Goal: Share content: Share content

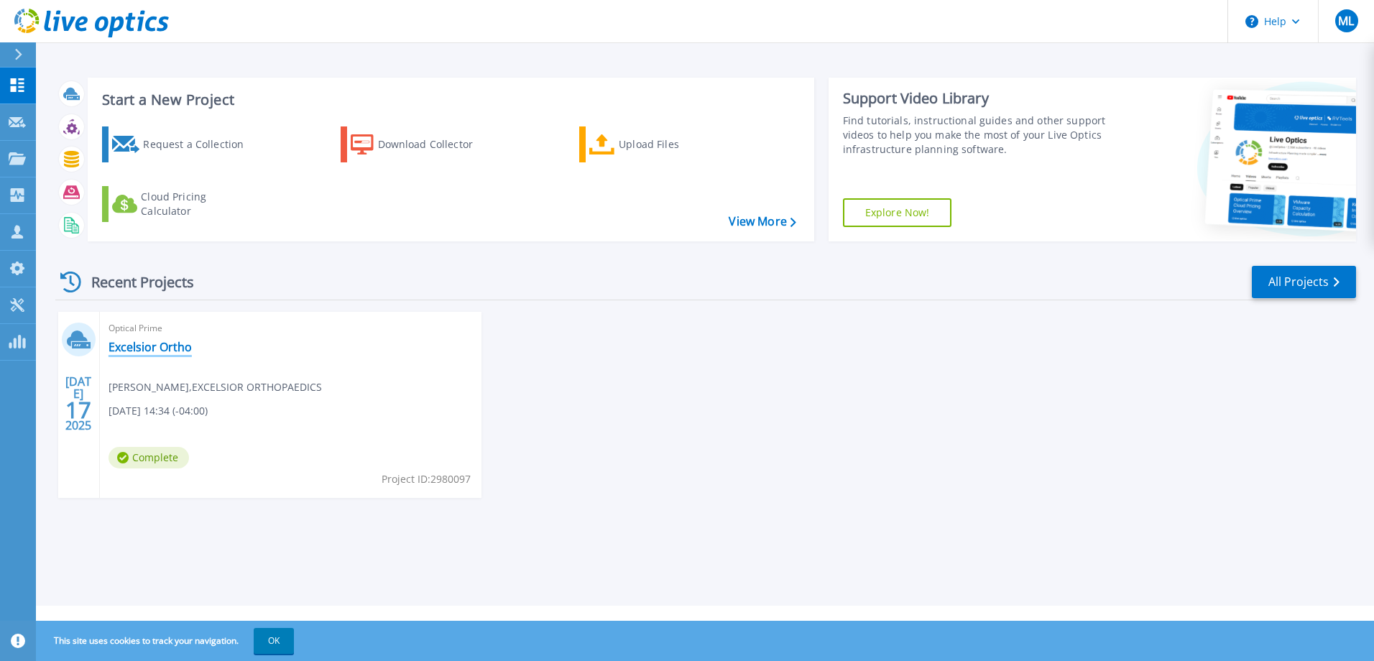
click at [141, 344] on link "Excelsior Ortho" at bounding box center [150, 347] width 83 height 14
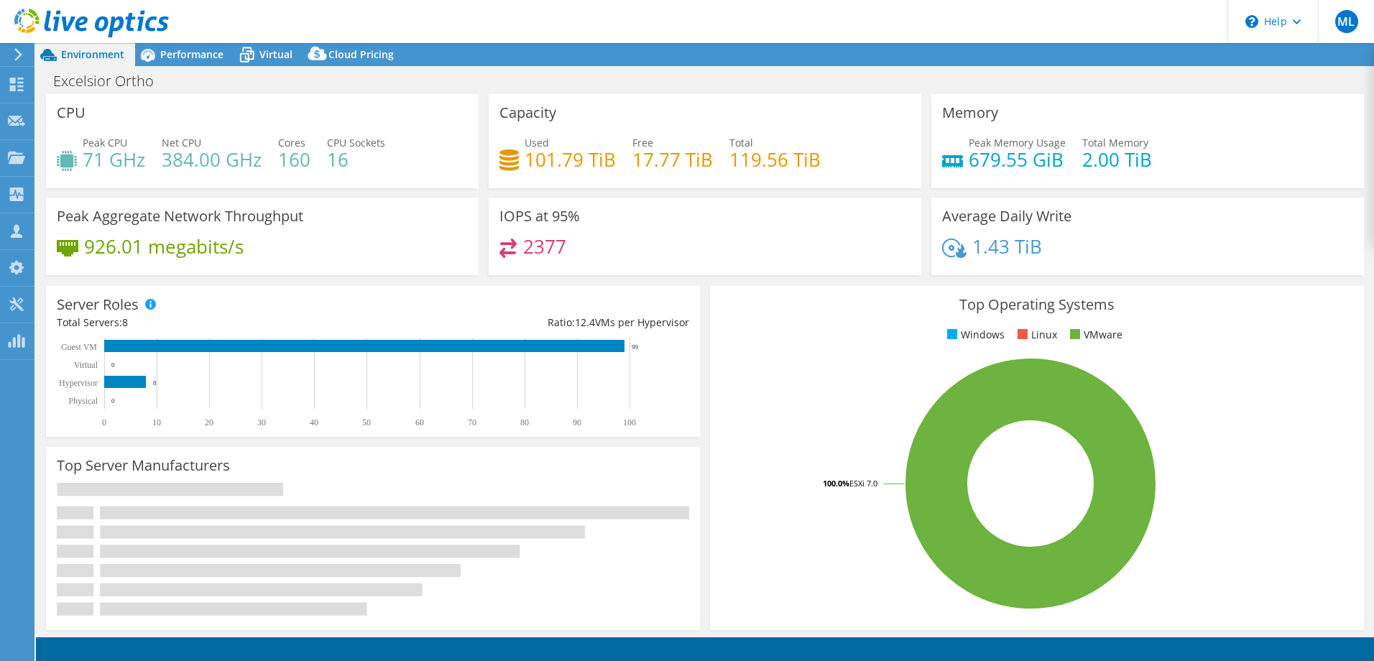
click at [697, 278] on div "IOPS at 95% 2377" at bounding box center [705, 242] width 443 height 88
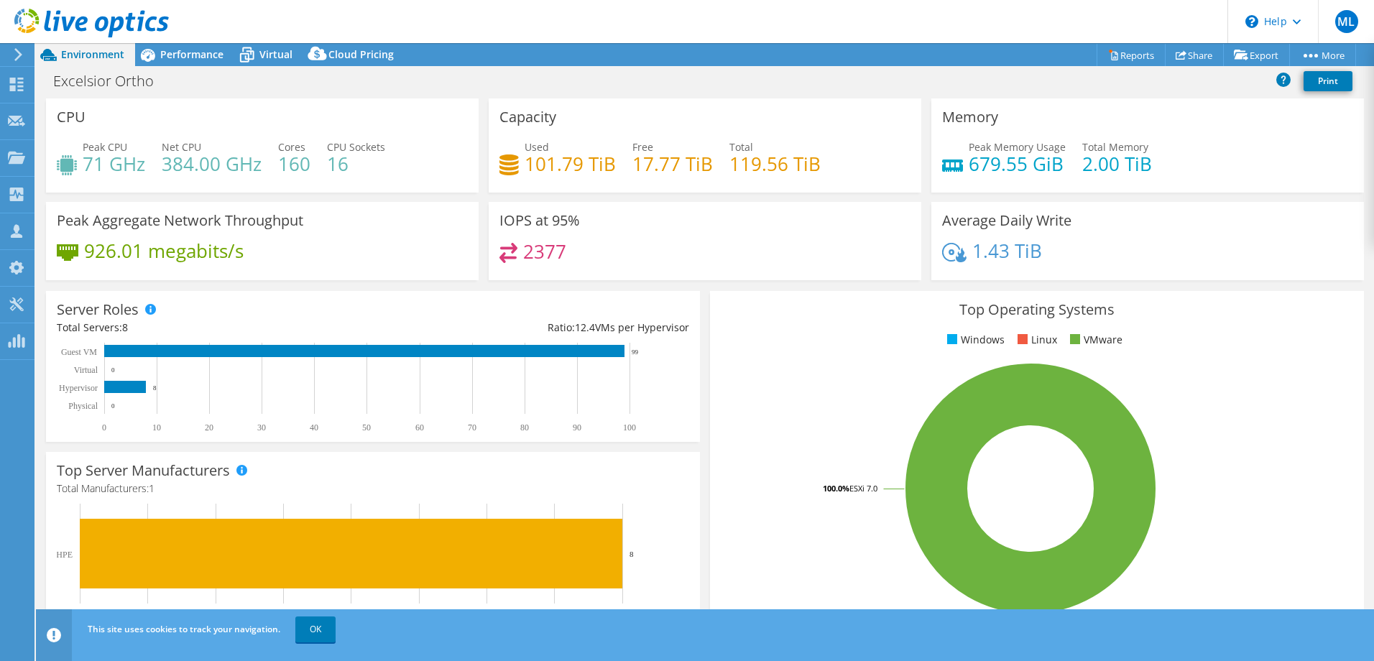
click at [697, 278] on div "IOPS at 95% 2377" at bounding box center [705, 241] width 433 height 78
click at [349, 58] on span "Cloud Pricing" at bounding box center [361, 54] width 65 height 14
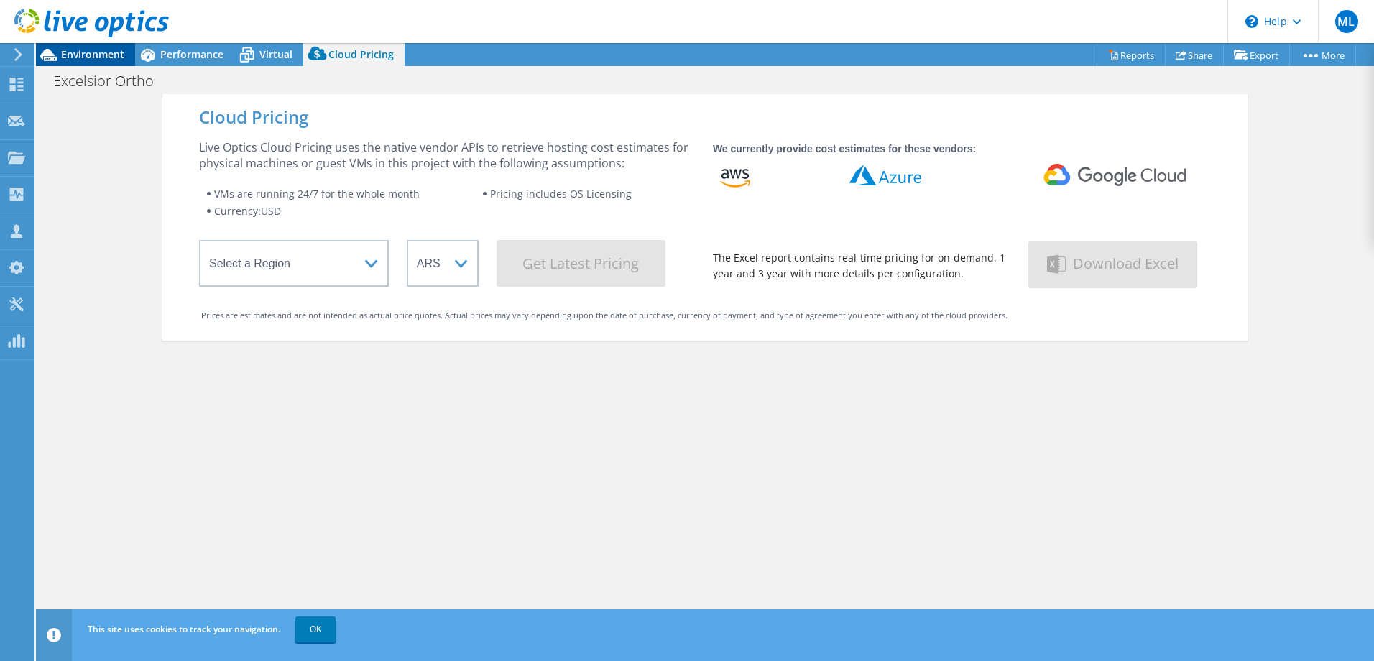
click at [101, 48] on span "Environment" at bounding box center [92, 54] width 63 height 14
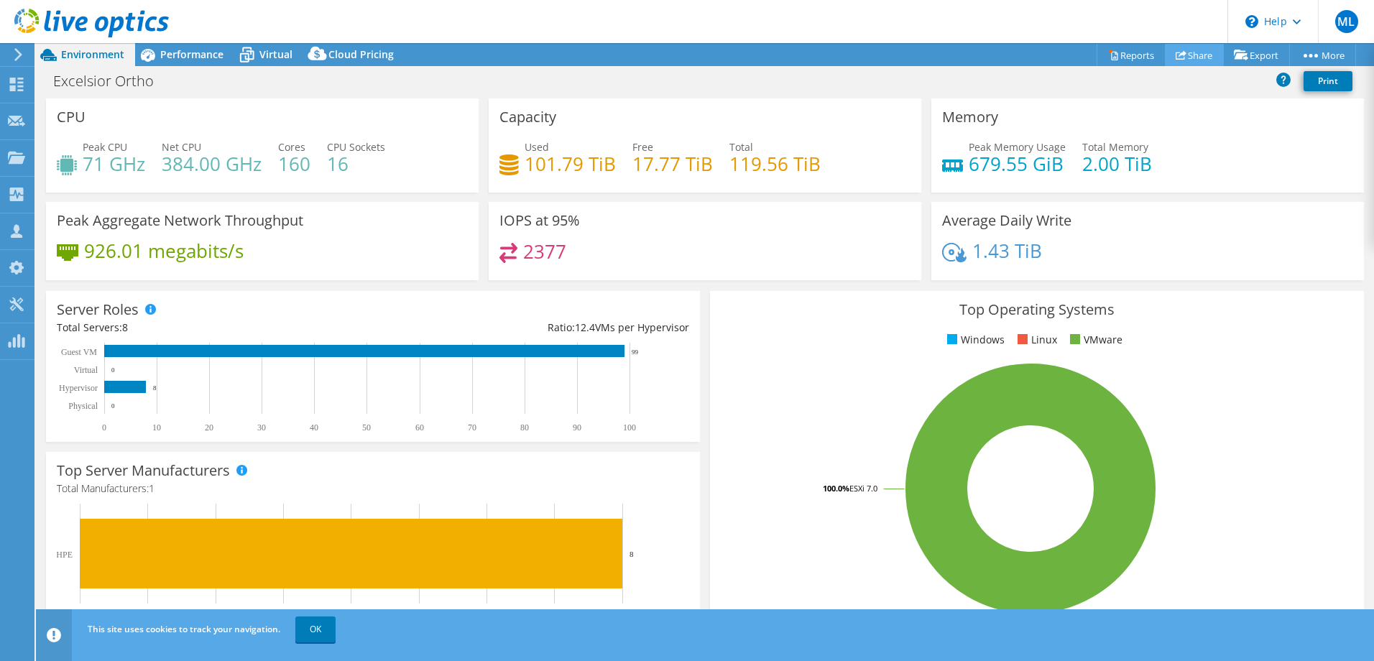
click at [1182, 50] on link "Share" at bounding box center [1194, 55] width 59 height 22
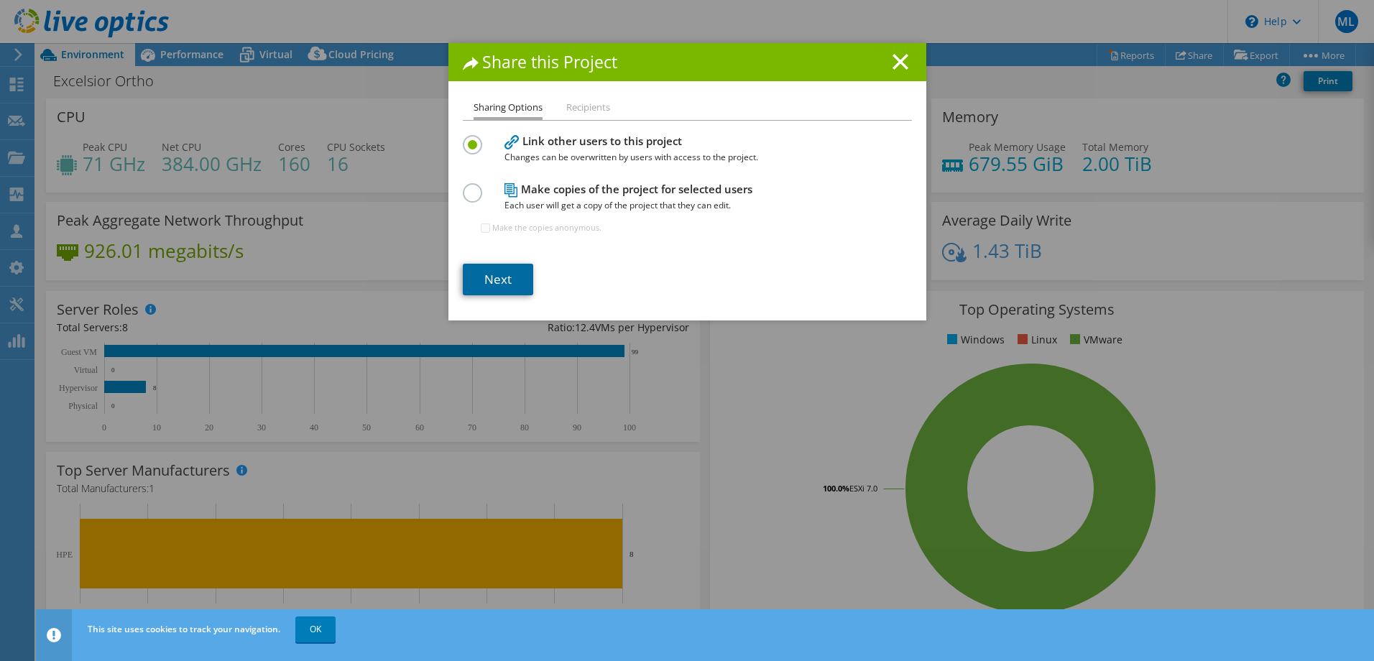
click at [494, 275] on link "Next" at bounding box center [498, 280] width 70 height 32
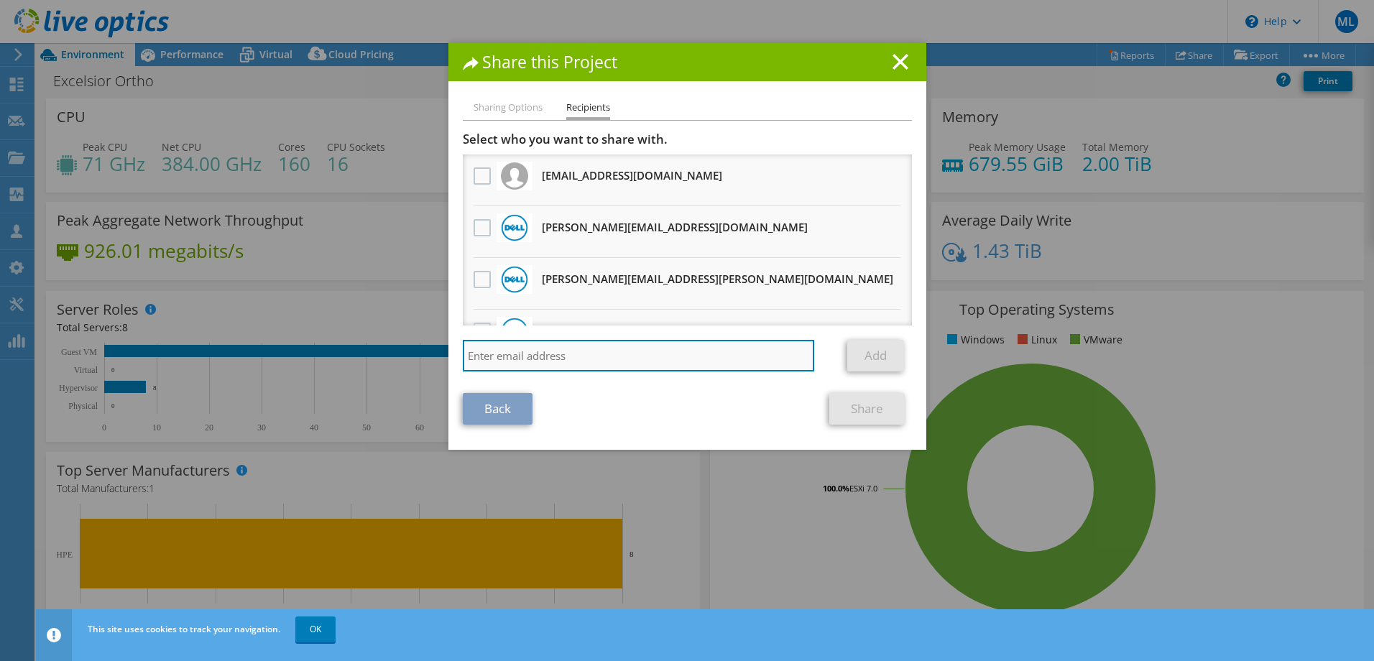
click at [556, 367] on input "search" at bounding box center [639, 356] width 352 height 32
paste input "mailto:david.mclendon@dell.com"
type input "mailto:david.mclendon@dell.com"
drag, startPoint x: 495, startPoint y: 355, endPoint x: 404, endPoint y: 352, distance: 91.4
click at [404, 352] on div "Share this Project Sharing Options Recipients Link other users to this project …" at bounding box center [687, 330] width 1374 height 575
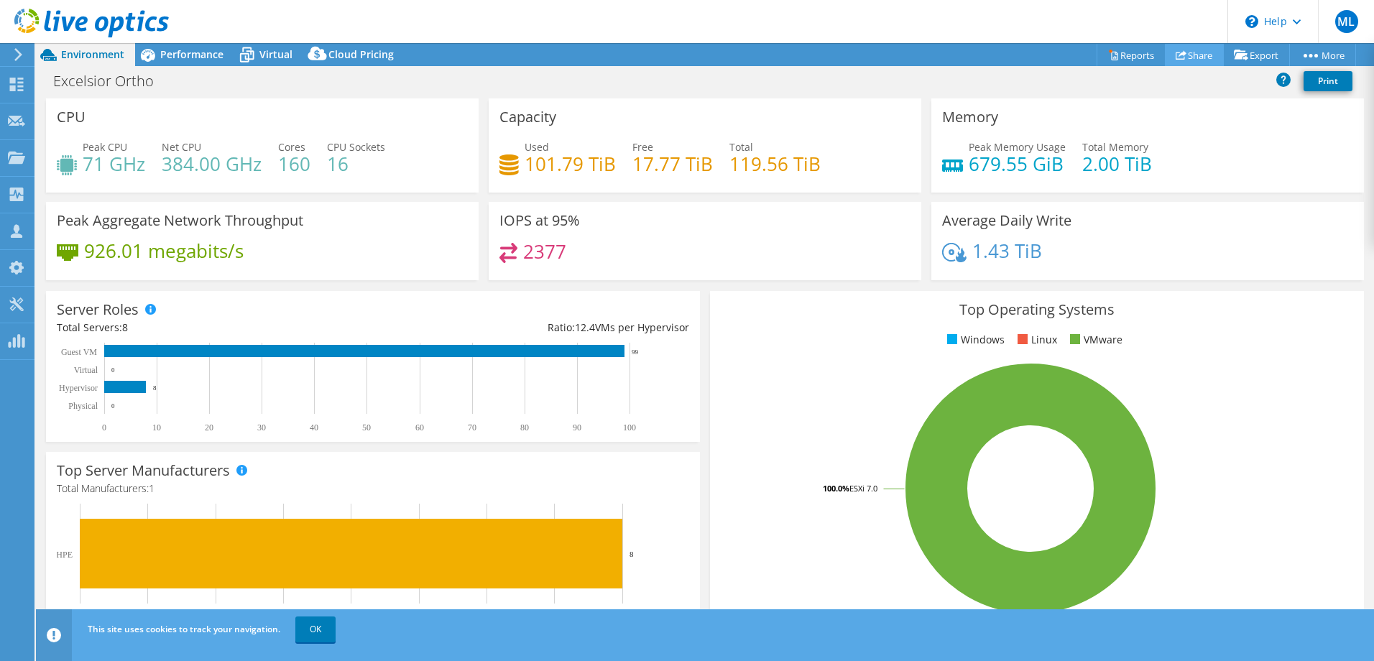
click at [1176, 58] on use at bounding box center [1181, 54] width 11 height 9
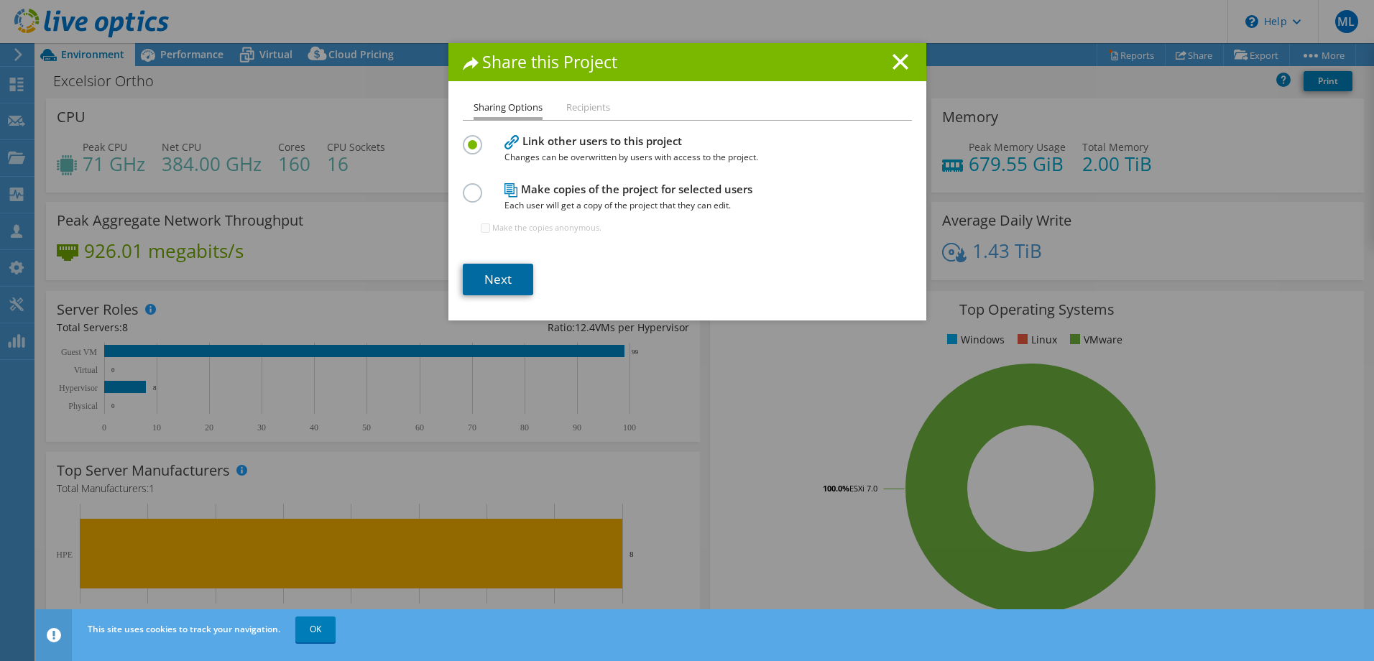
click at [489, 272] on link "Next" at bounding box center [498, 280] width 70 height 32
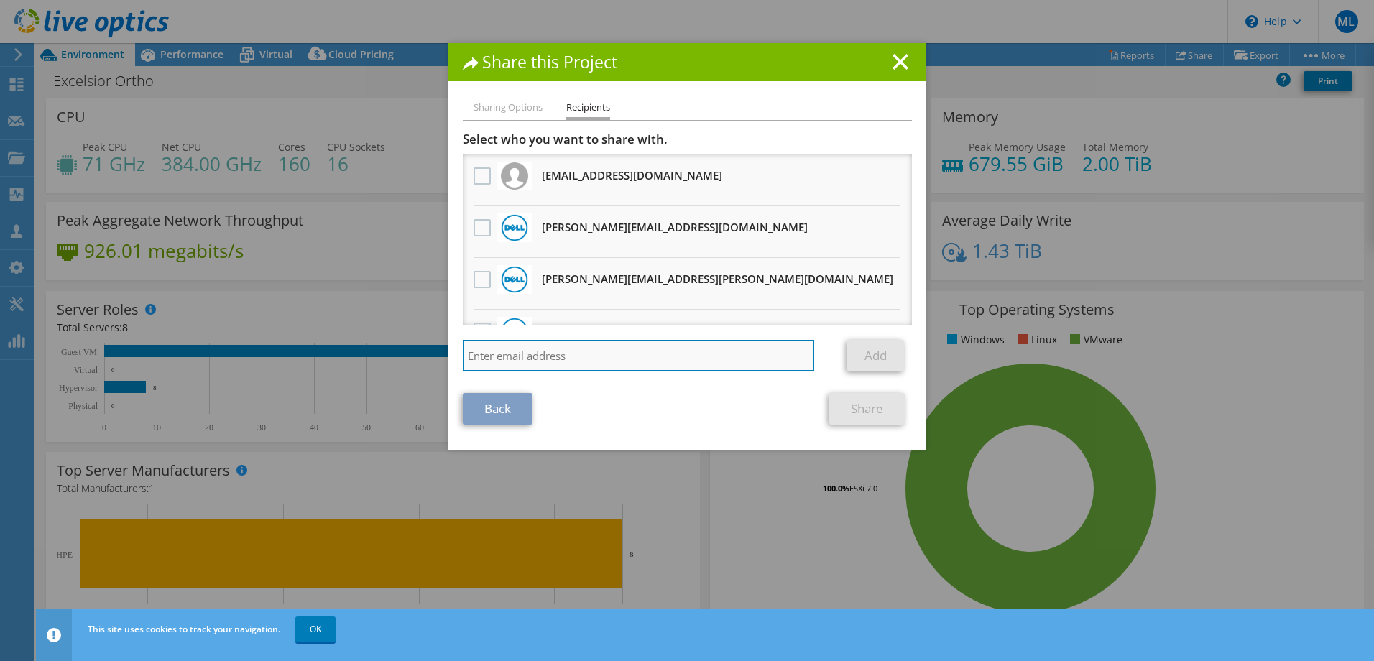
click at [511, 353] on input "search" at bounding box center [639, 356] width 352 height 32
paste input "mailto:david.mclendon@dell.com"
type input "mailto:david.mclendon@dell.com"
drag, startPoint x: 495, startPoint y: 356, endPoint x: 441, endPoint y: 359, distance: 54.7
click at [441, 359] on div "Share this Project Sharing Options Recipients Link other users to this project …" at bounding box center [687, 330] width 1374 height 575
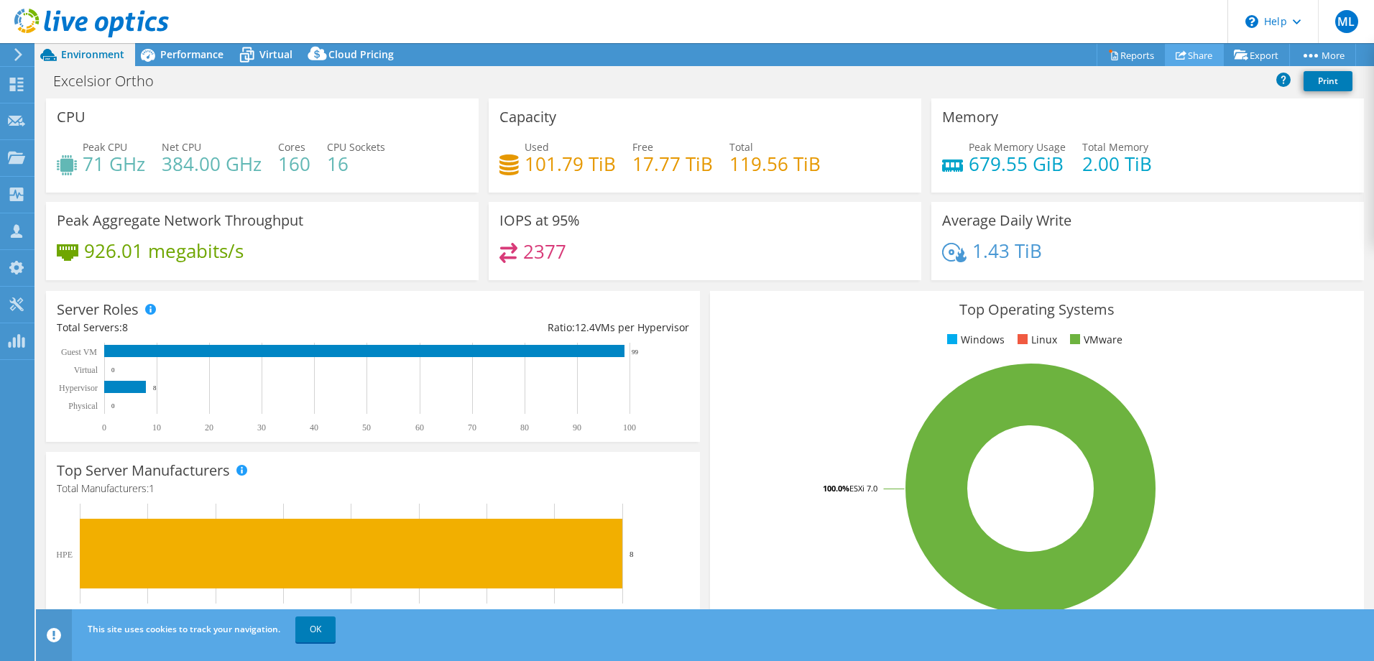
click at [1191, 55] on link "Share" at bounding box center [1194, 55] width 59 height 22
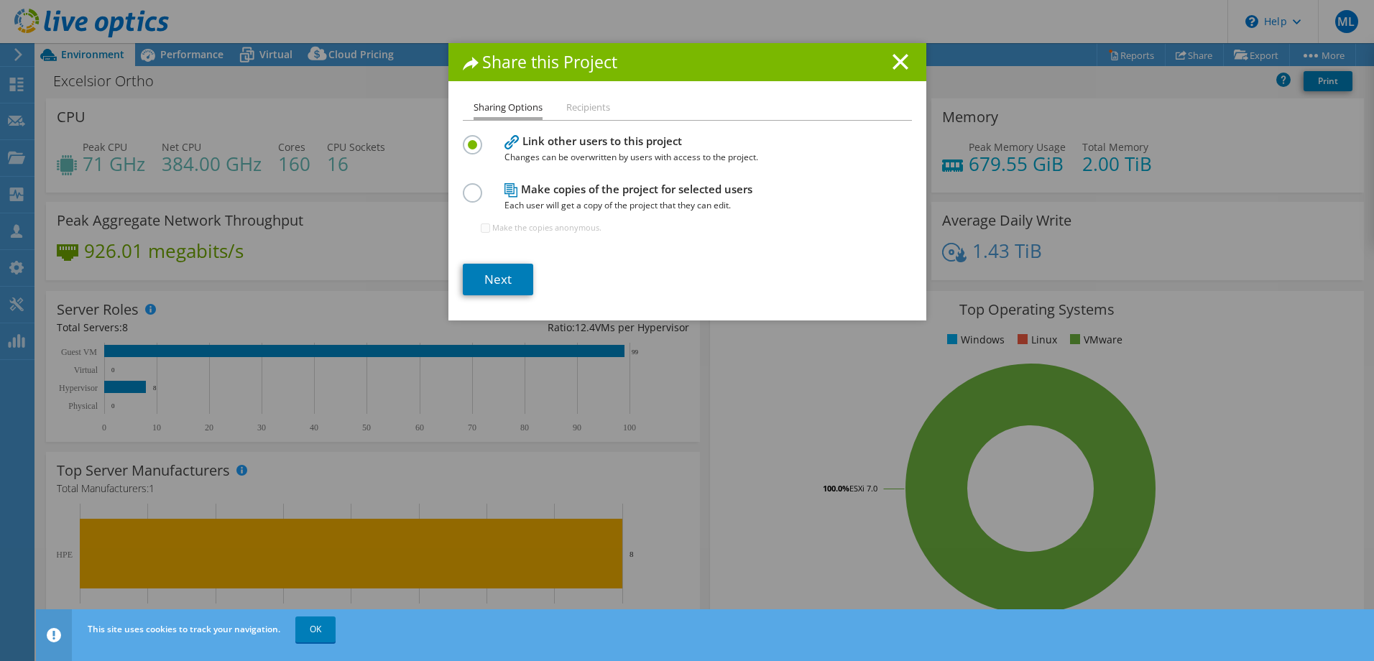
click at [566, 190] on h4 "Make copies of the project for selected users Each user will get a copy of the …" at bounding box center [684, 197] width 359 height 32
click at [463, 187] on label at bounding box center [475, 185] width 25 height 4
click at [0, 0] on input "radio" at bounding box center [0, 0] width 0 height 0
click at [484, 272] on link "Next" at bounding box center [498, 280] width 70 height 32
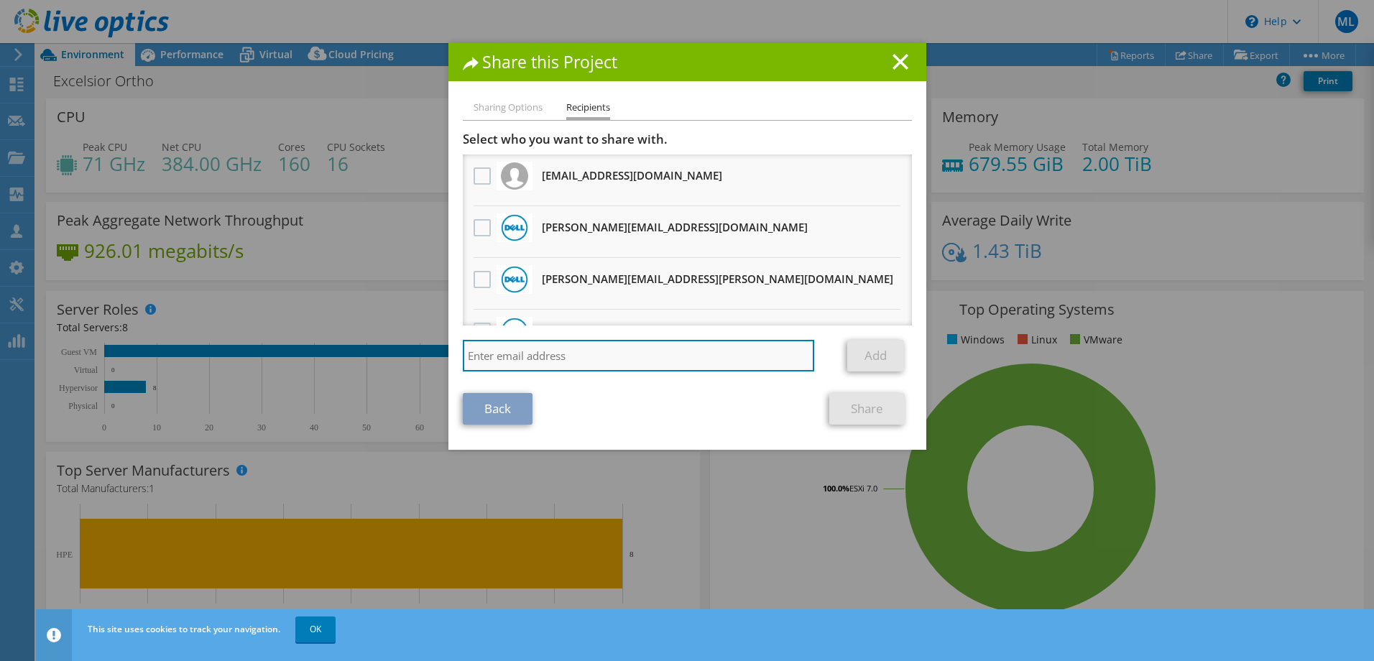
click at [516, 341] on input "search" at bounding box center [639, 356] width 352 height 32
paste input "mailto:david.mclendon@dell.com"
type input "david.mclendon@dell.com"
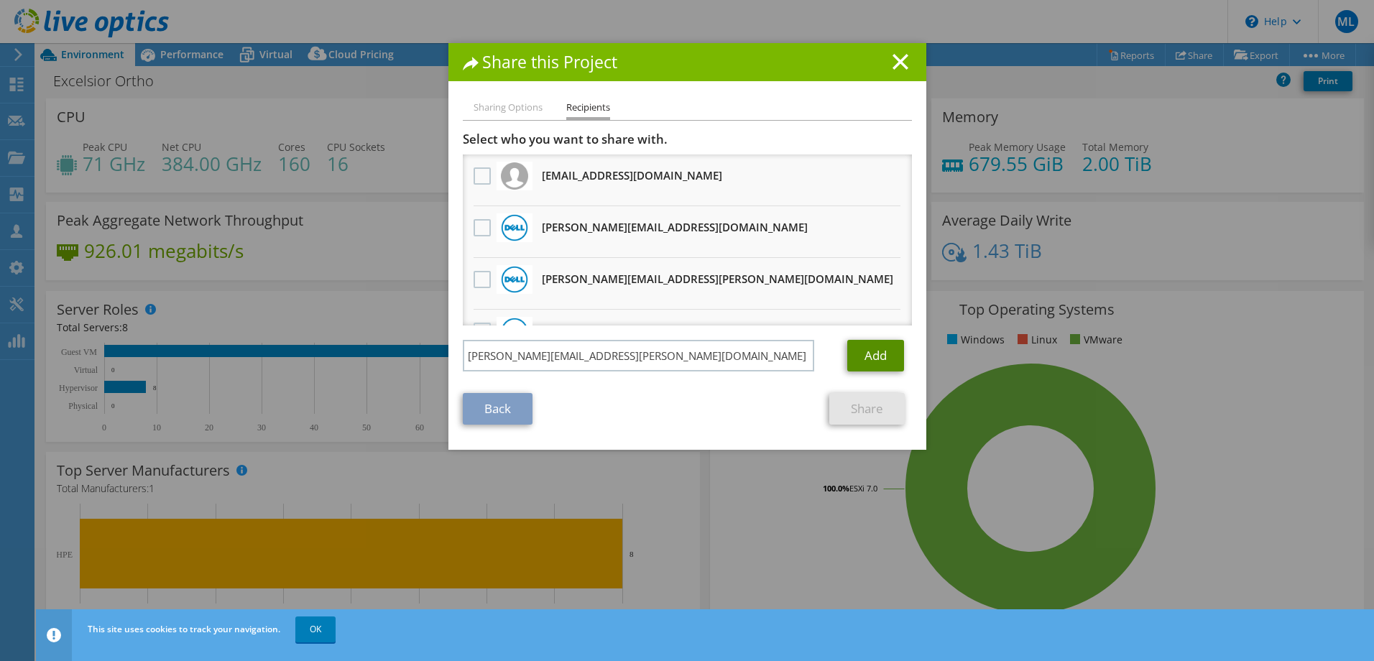
click at [860, 362] on link "Add" at bounding box center [875, 356] width 57 height 32
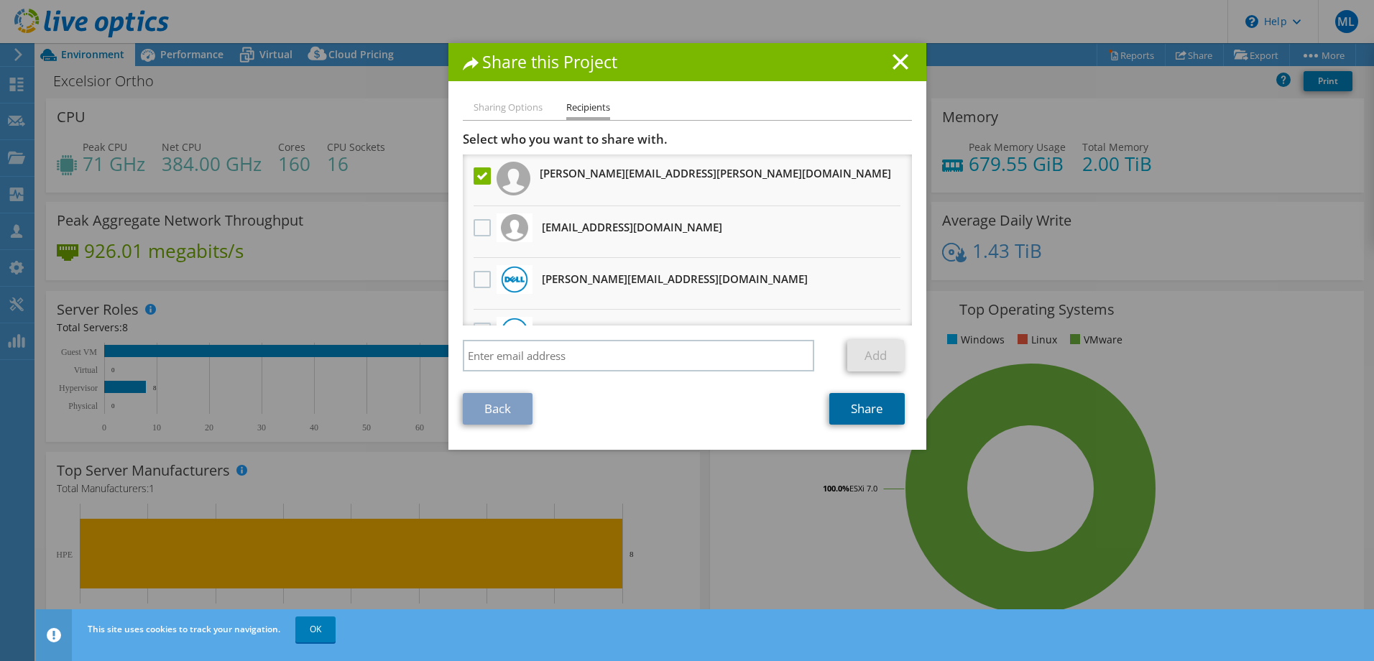
click at [868, 413] on link "Share" at bounding box center [867, 409] width 75 height 32
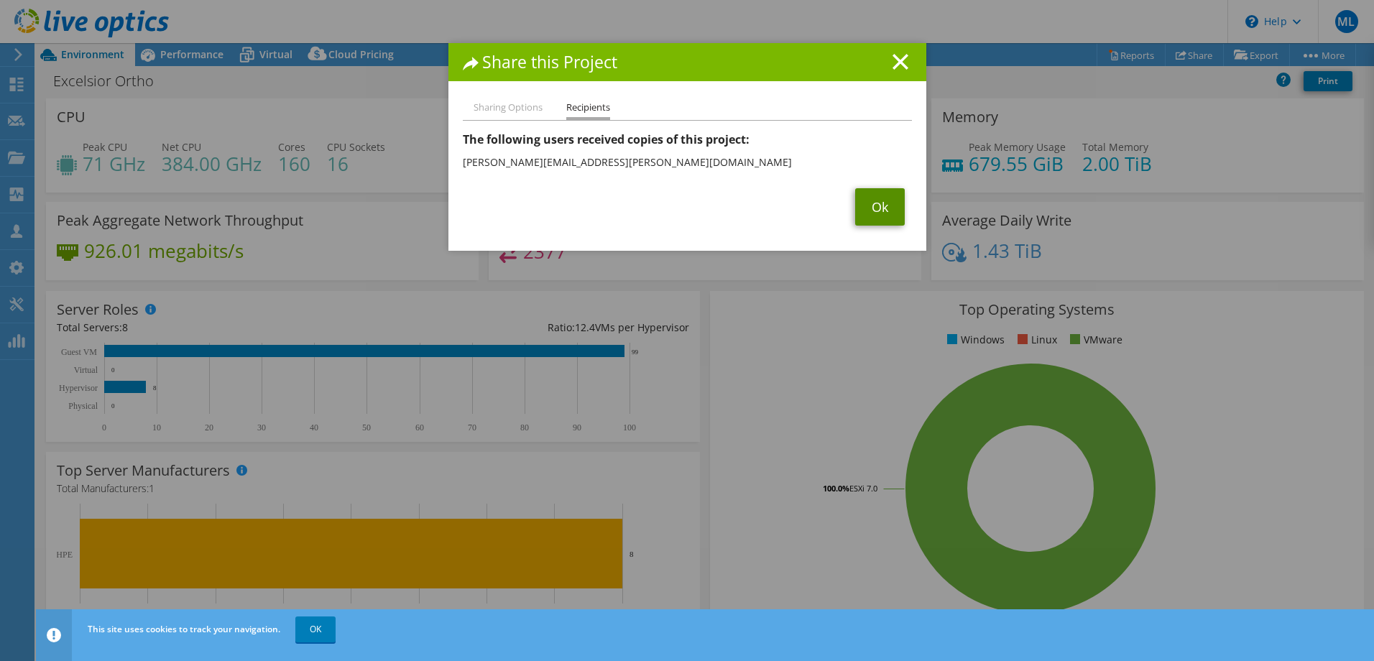
click at [870, 201] on link "Ok" at bounding box center [880, 206] width 50 height 37
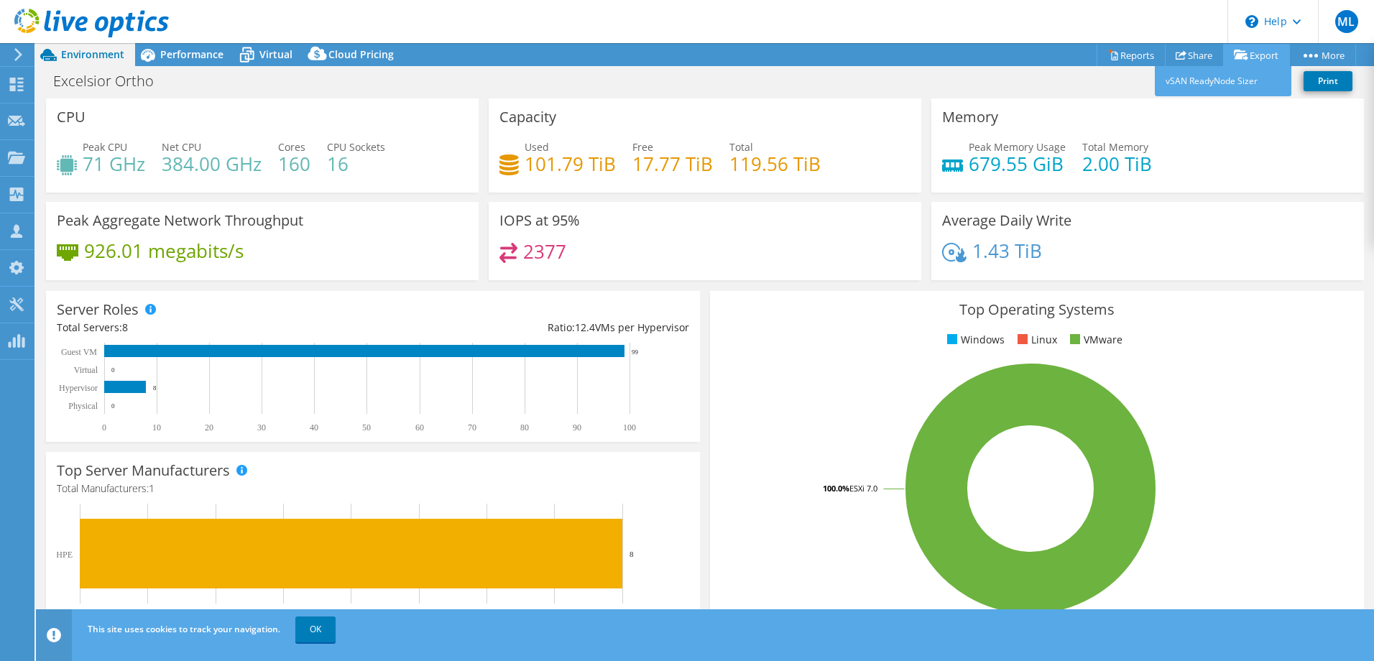
click at [1257, 60] on link "Export" at bounding box center [1256, 55] width 67 height 22
click at [1198, 55] on link "Share" at bounding box center [1194, 55] width 59 height 22
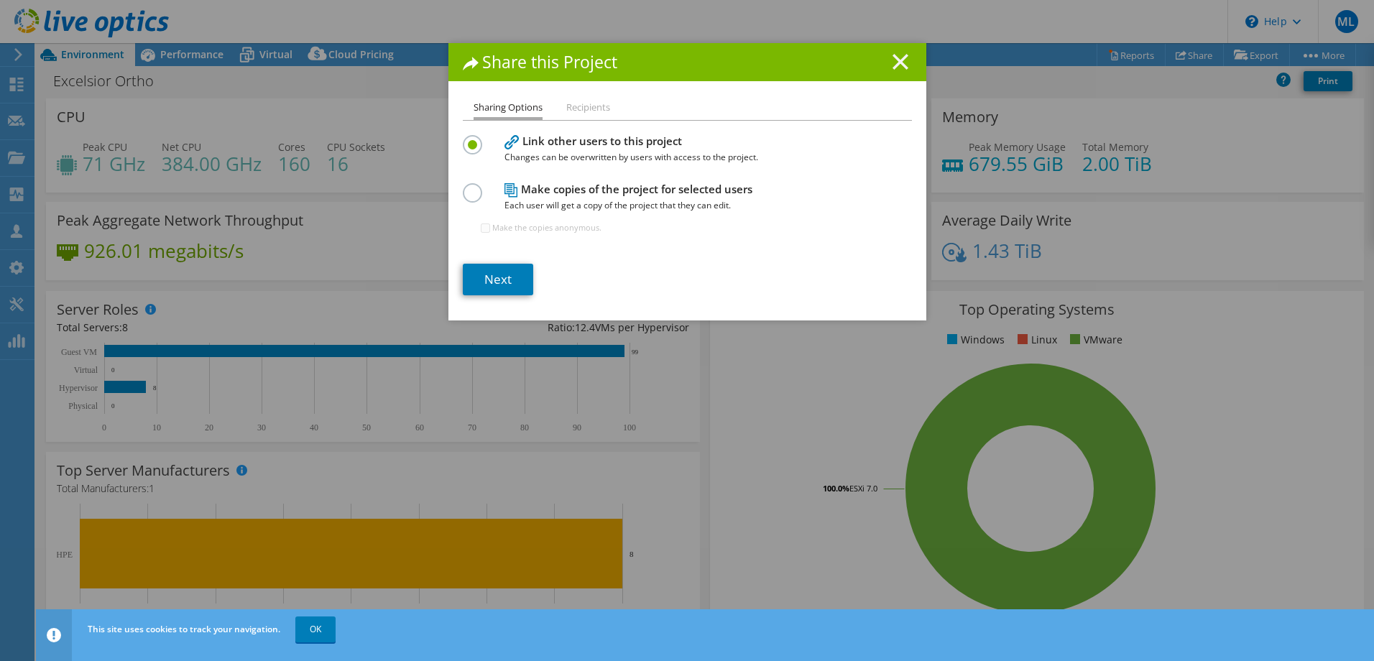
click at [893, 63] on icon at bounding box center [901, 62] width 16 height 16
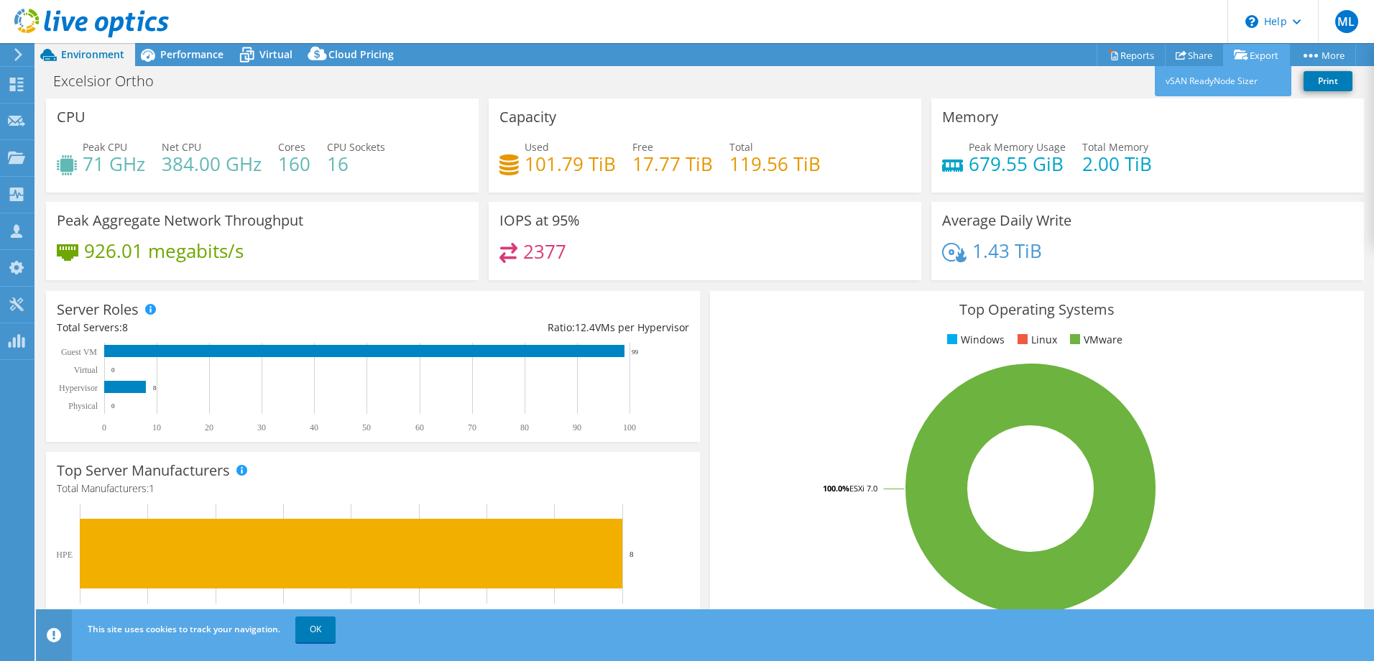
click at [1256, 53] on link "Export" at bounding box center [1256, 55] width 67 height 22
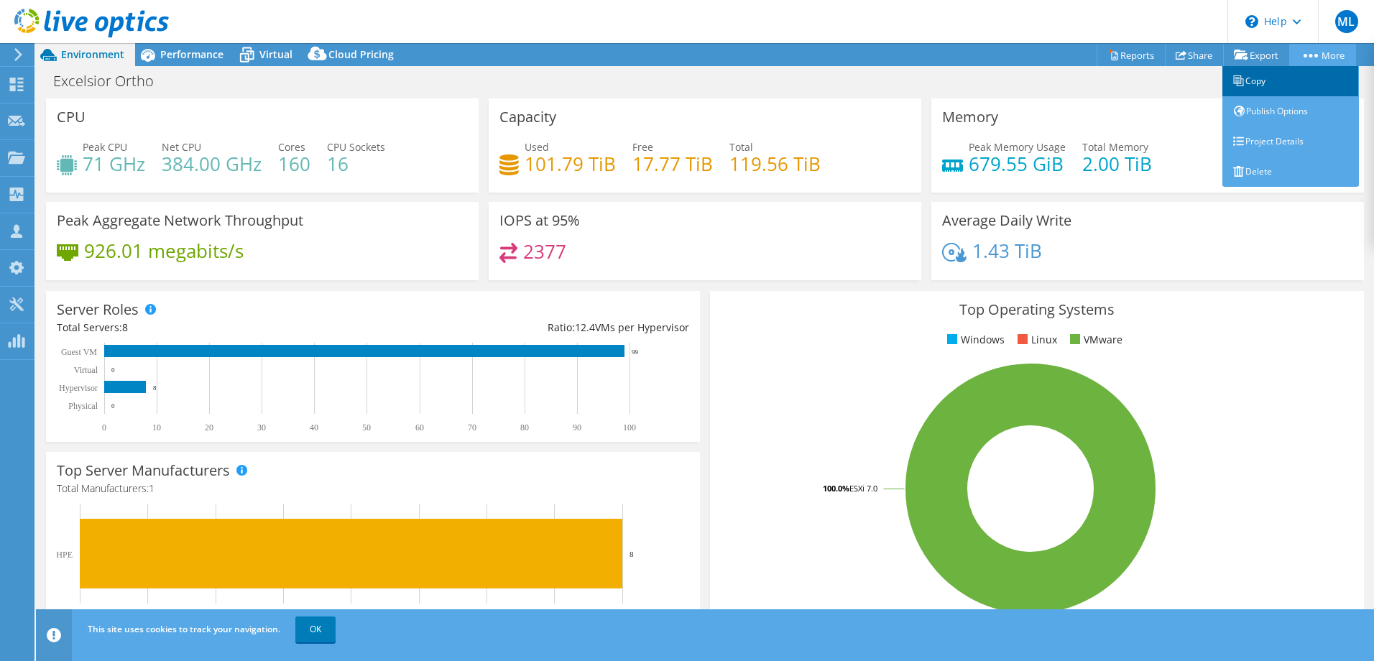
click at [1283, 87] on link "Copy" at bounding box center [1291, 81] width 137 height 30
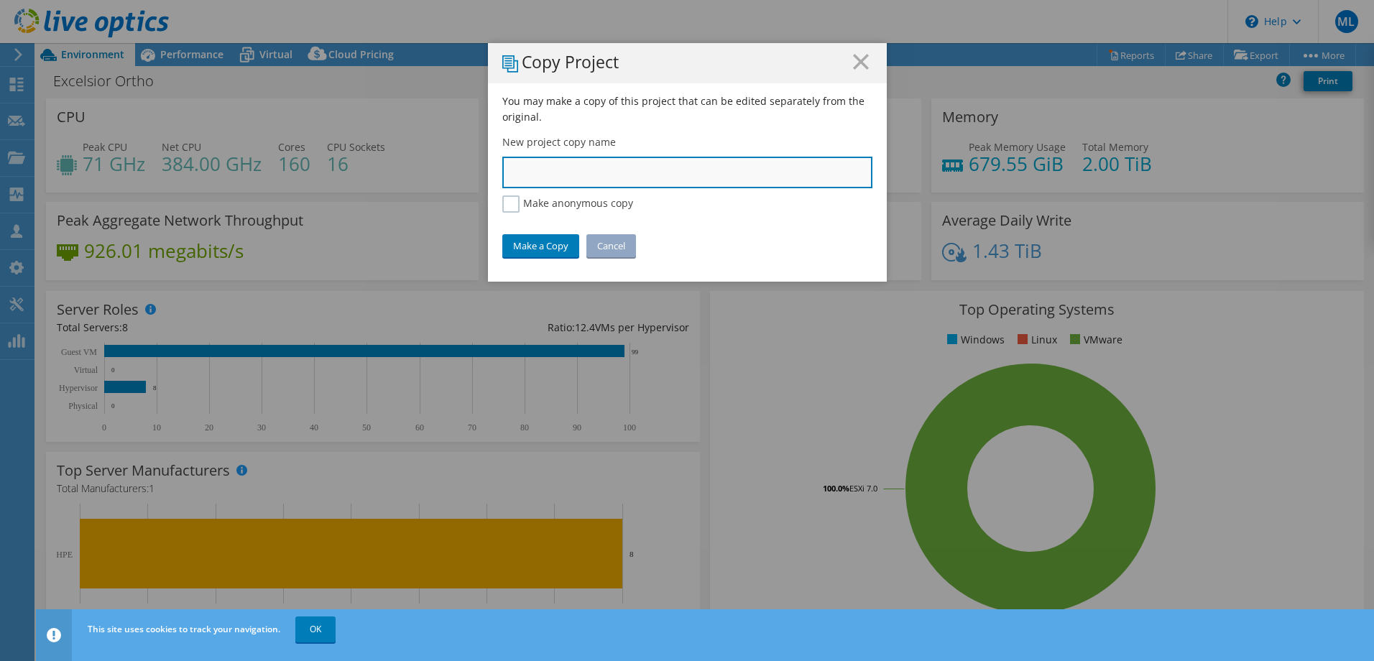
click at [559, 160] on input "text" at bounding box center [687, 173] width 370 height 32
type input "Excelsior Ortho"
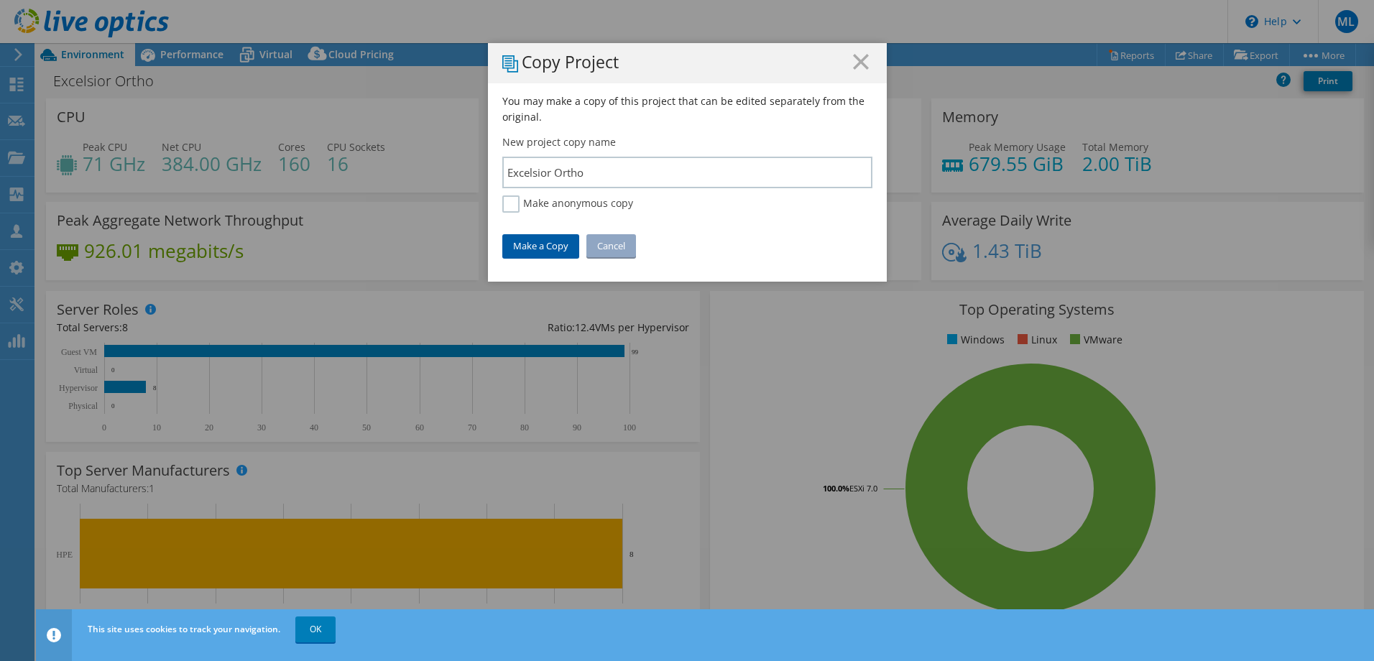
click at [541, 244] on link "Make a Copy" at bounding box center [540, 245] width 77 height 23
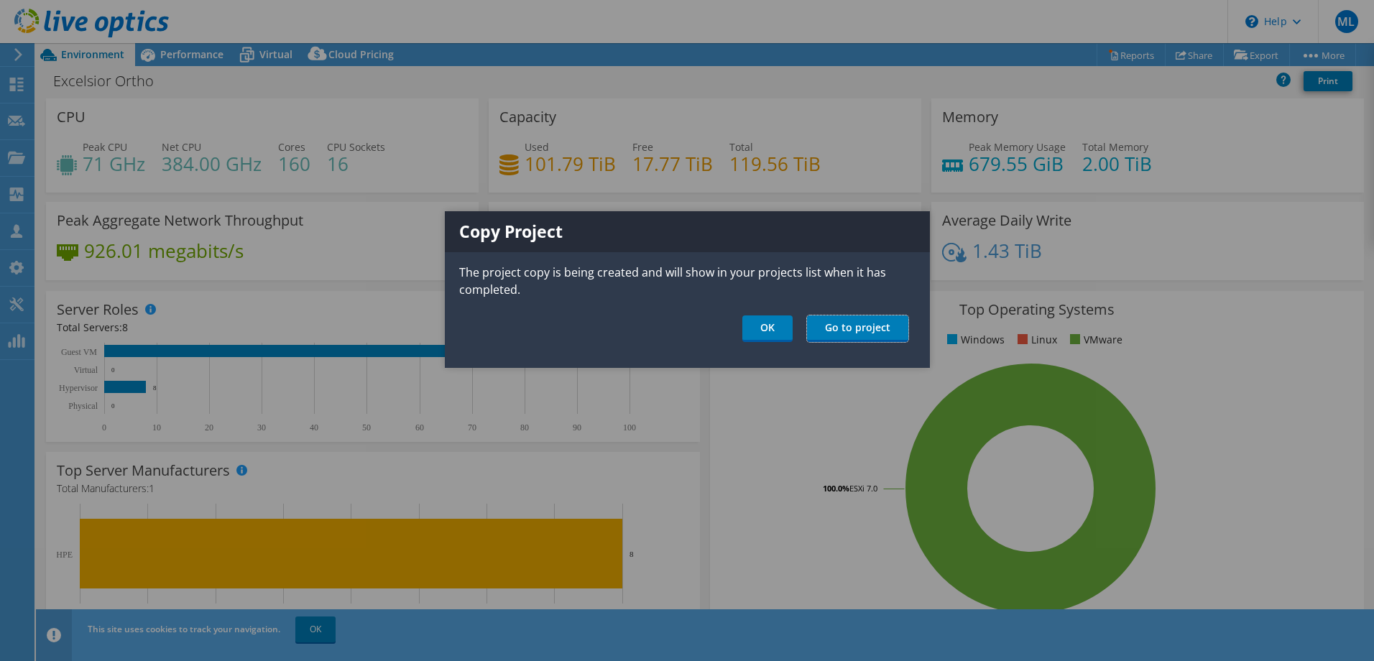
click at [824, 328] on link "Go to project" at bounding box center [857, 329] width 101 height 27
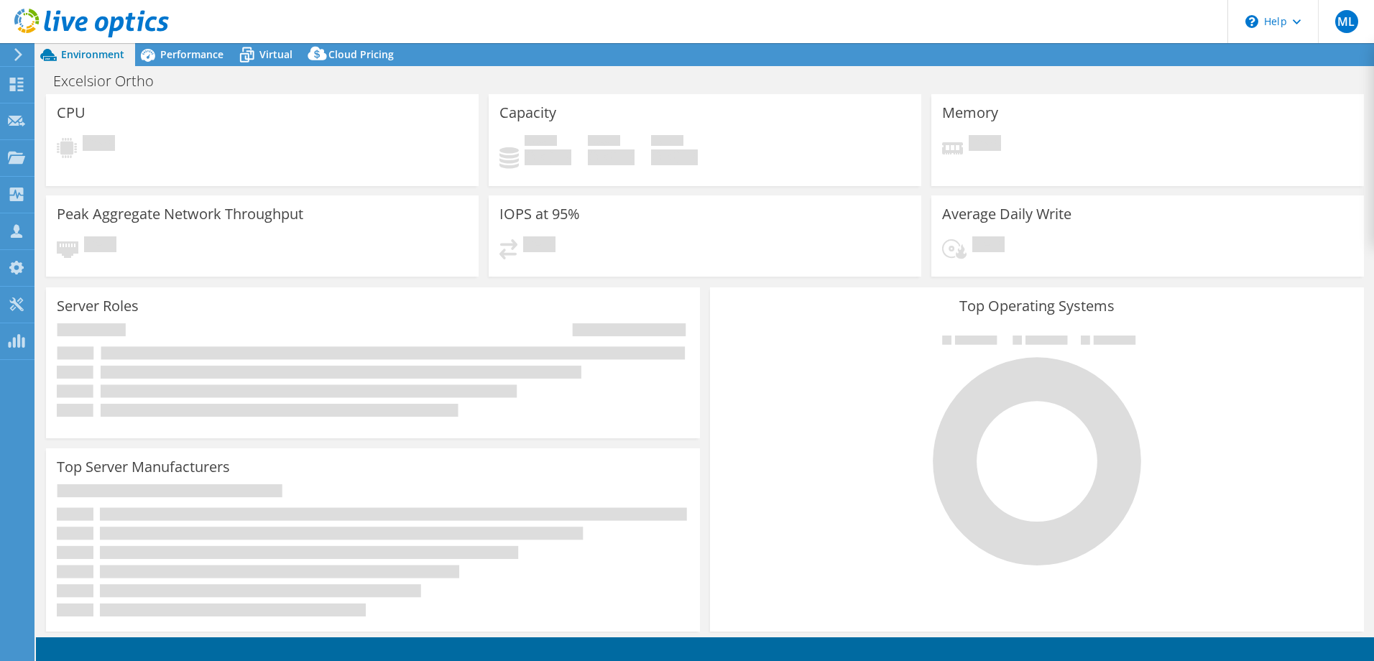
select select "USD"
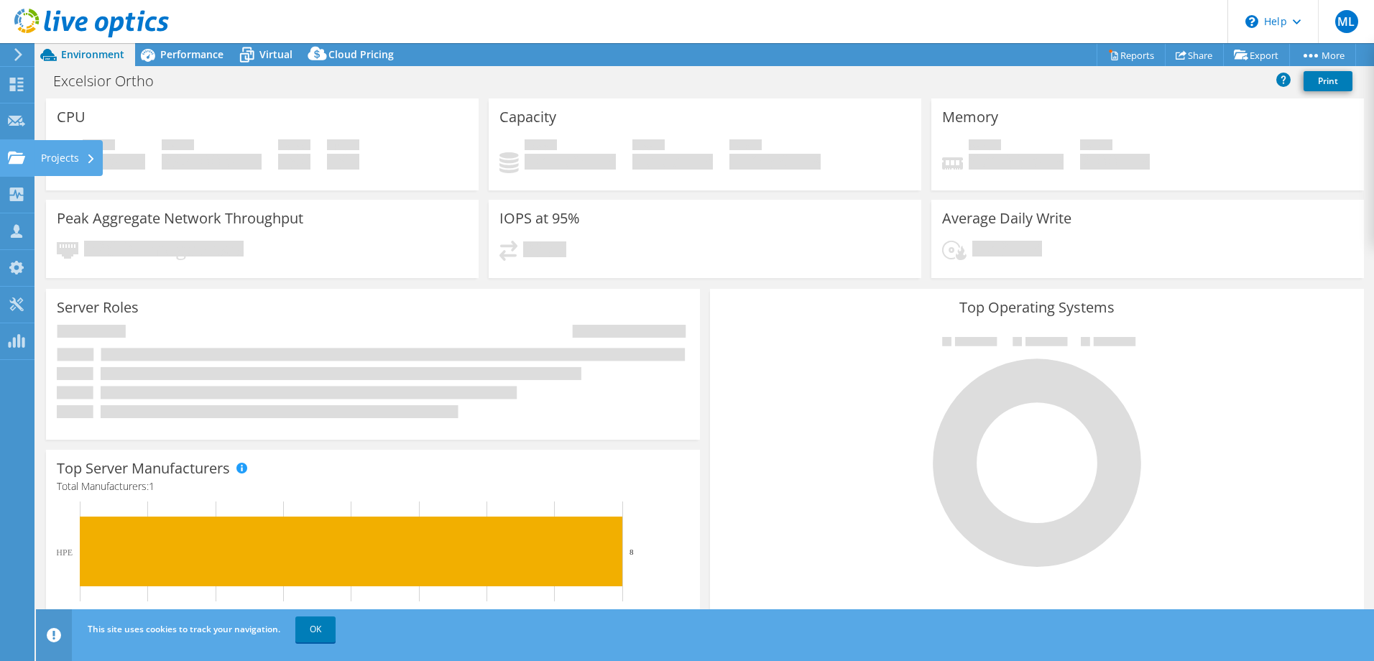
click at [18, 157] on use at bounding box center [16, 157] width 17 height 12
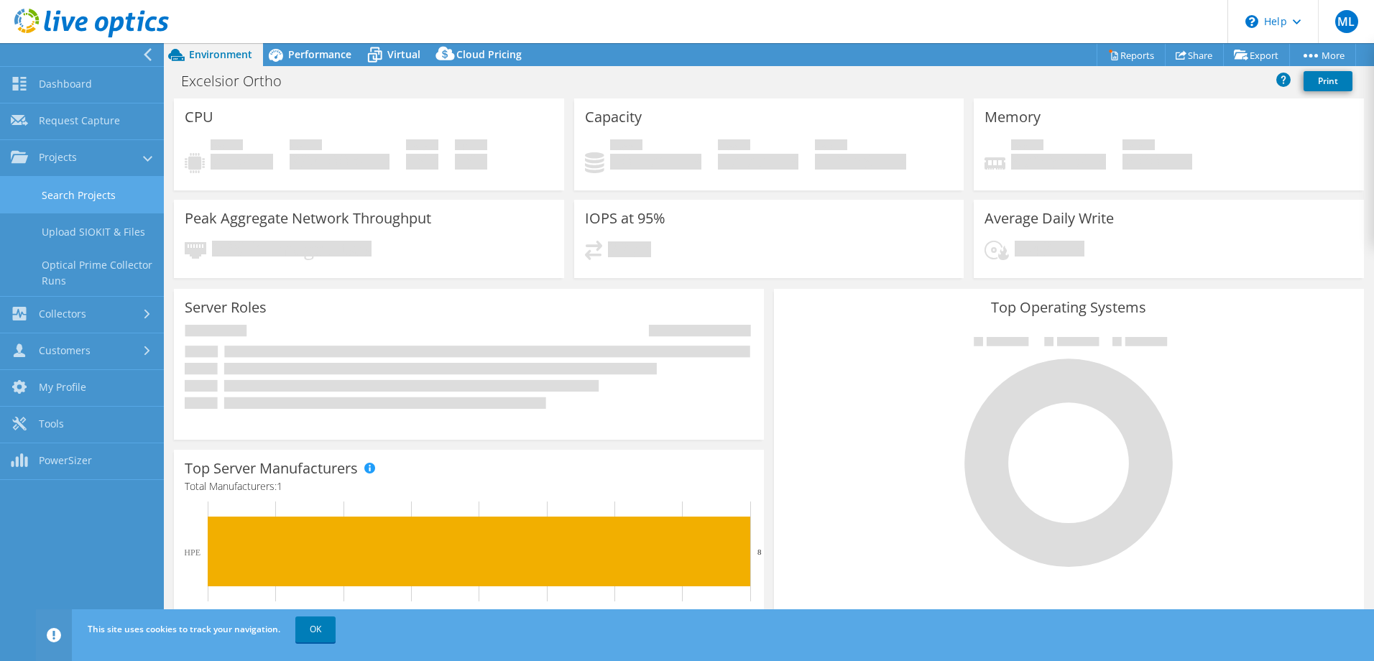
click at [134, 189] on link "Search Projects" at bounding box center [82, 195] width 164 height 37
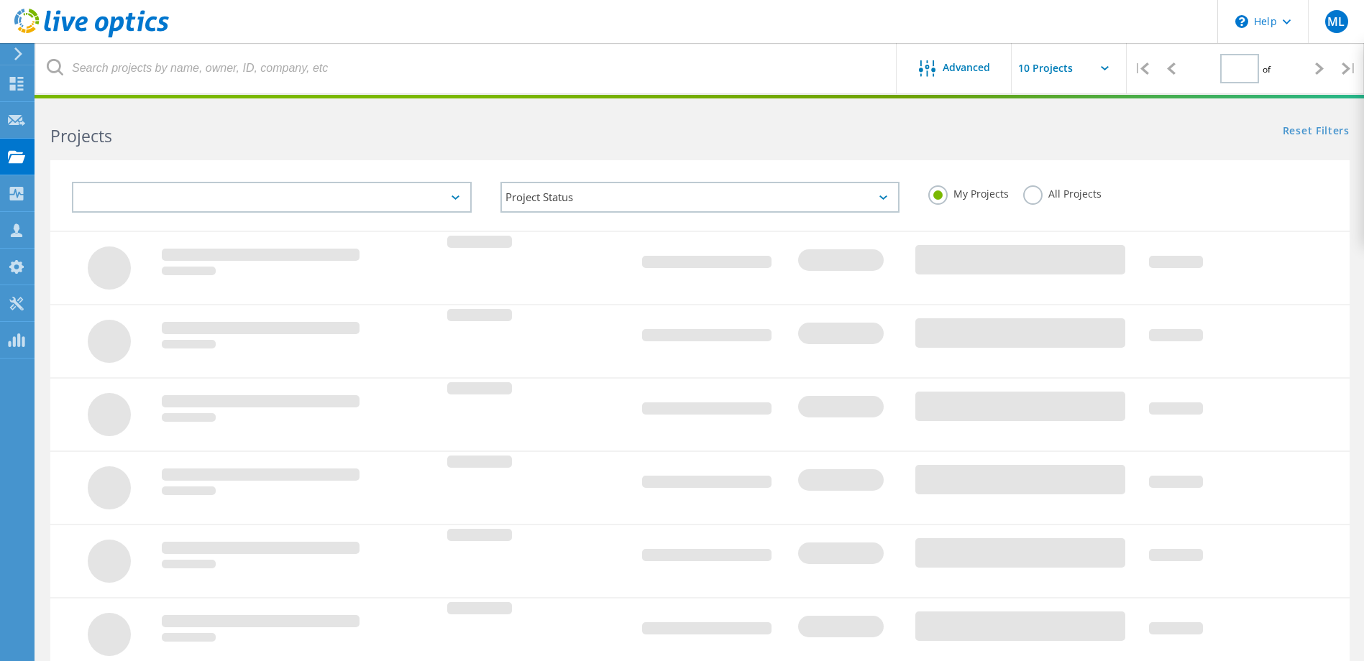
type input "1"
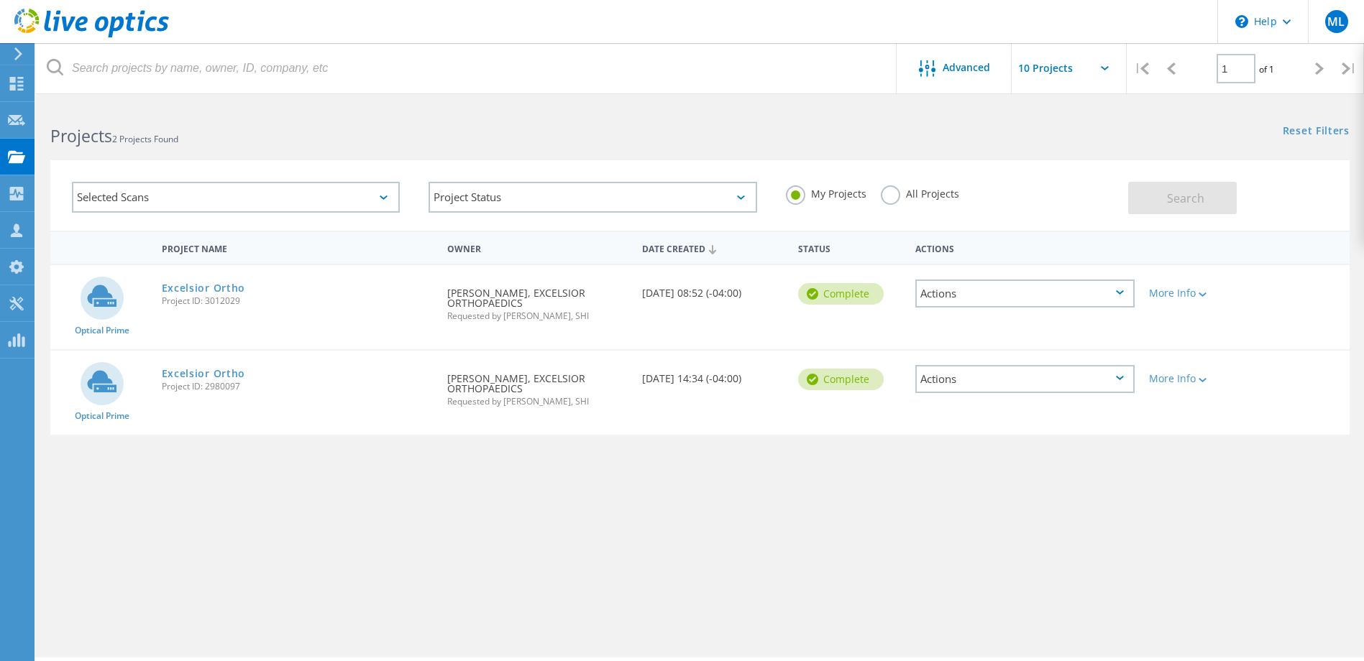
click at [1043, 308] on div "Actions" at bounding box center [1024, 294] width 219 height 28
click at [1026, 309] on div "Share" at bounding box center [1025, 305] width 216 height 22
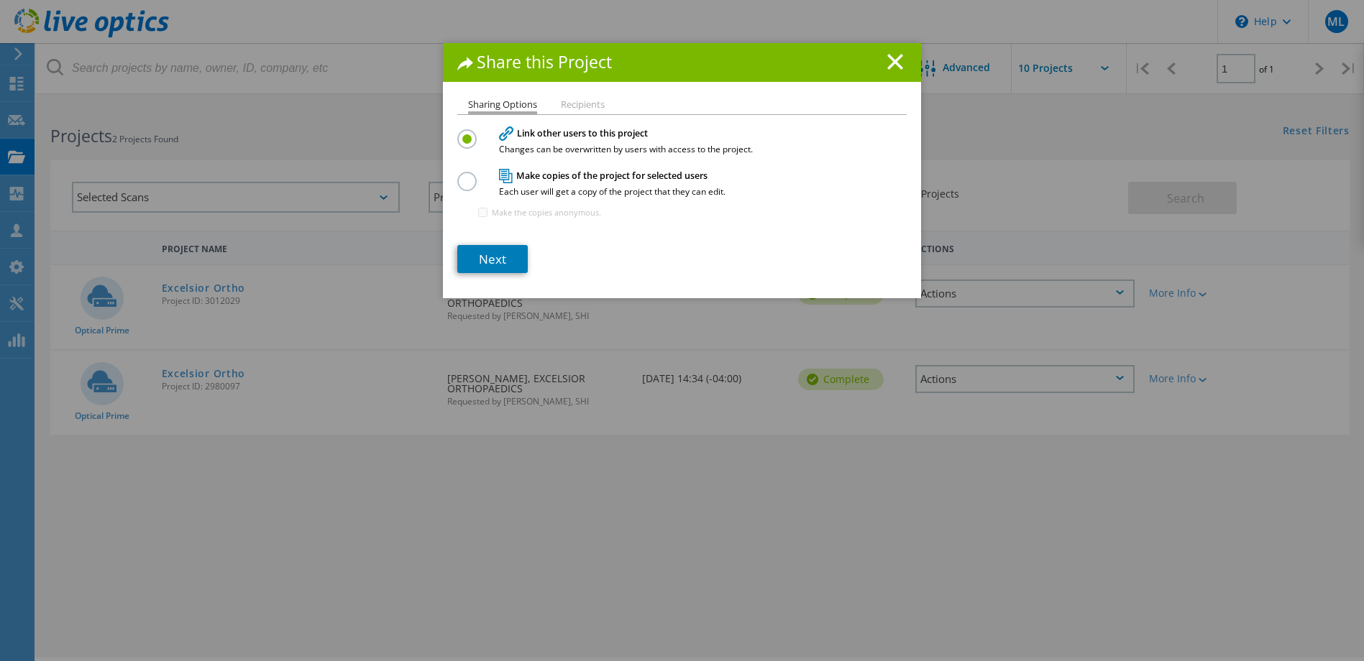
click at [627, 178] on h4 "Make copies of the project for selected users Each user will get a copy of the …" at bounding box center [678, 182] width 359 height 27
click at [459, 173] on label at bounding box center [469, 173] width 25 height 4
click at [0, 0] on input "radio" at bounding box center [0, 0] width 0 height 0
click at [479, 254] on link "Next" at bounding box center [492, 258] width 70 height 28
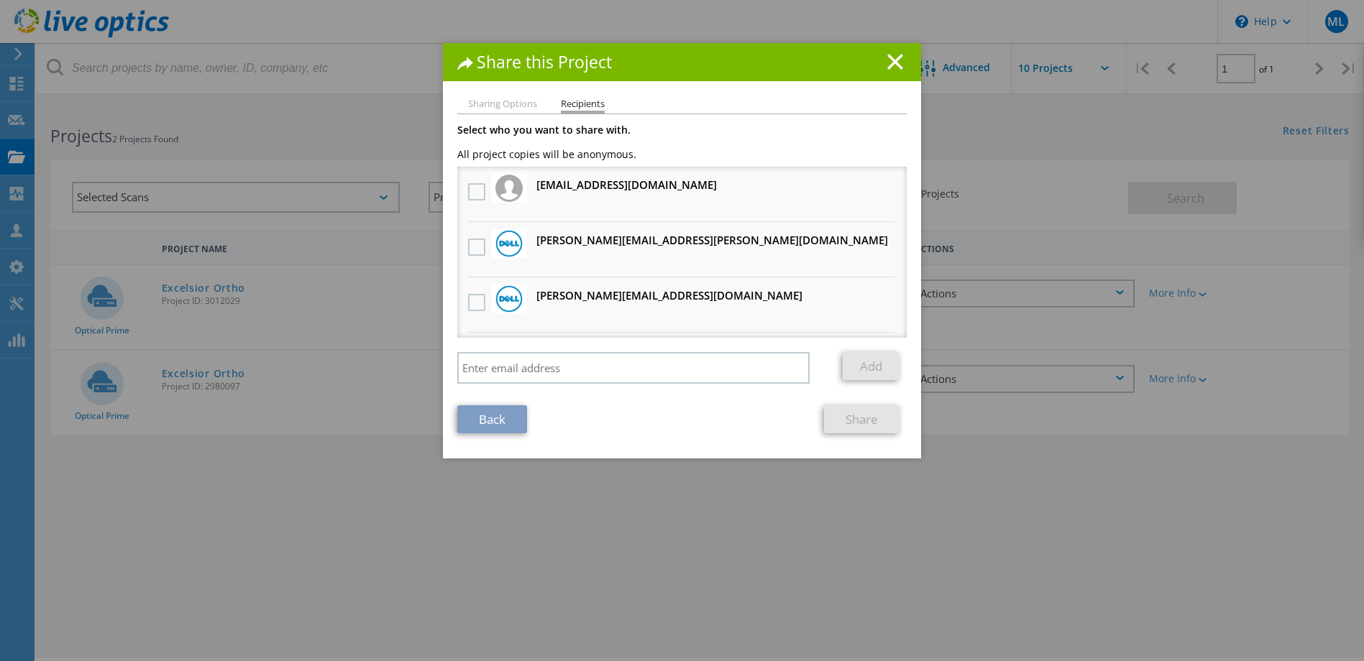
click at [331, 227] on div "Share this Project Sharing Options Recipients Link other users to this project …" at bounding box center [682, 352] width 1364 height 618
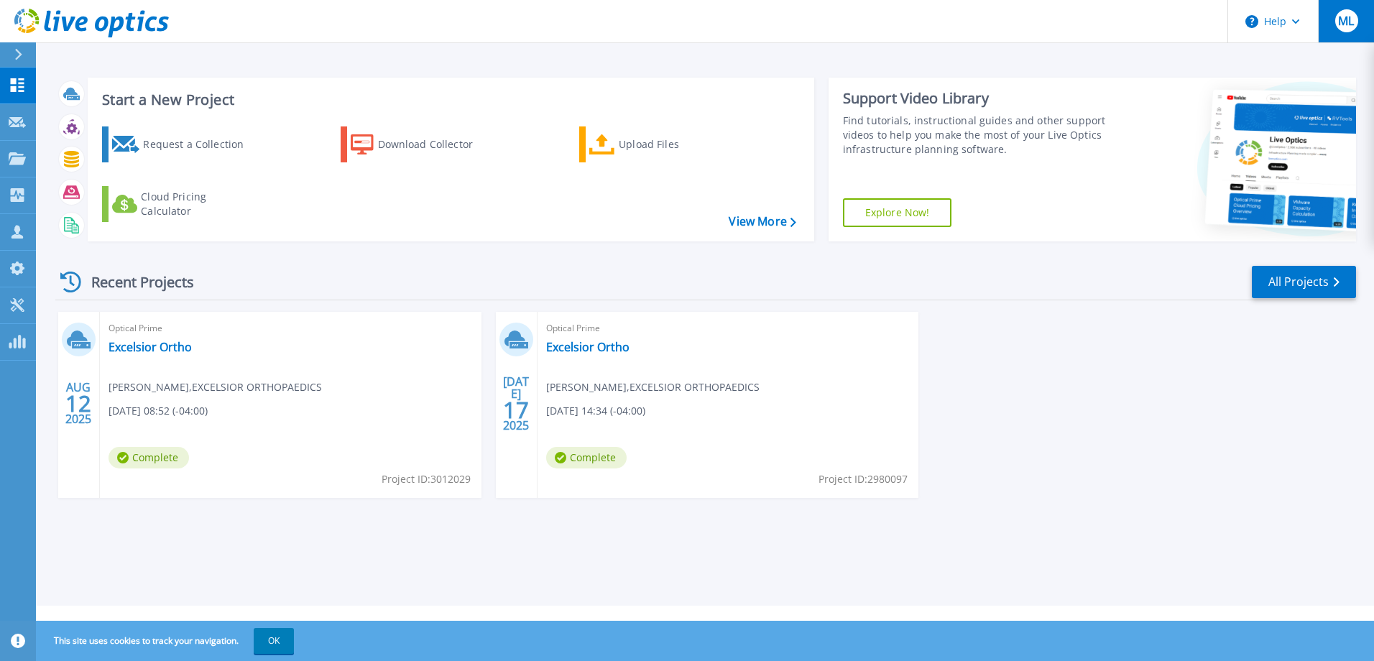
click at [1352, 31] on div "ML" at bounding box center [1347, 20] width 23 height 23
click at [817, 79] on div "Start a New Project Request a Collection Download Collector Upload Files Cloud …" at bounding box center [705, 159] width 1301 height 187
click at [583, 341] on link "Excelsior Ortho" at bounding box center [587, 347] width 83 height 14
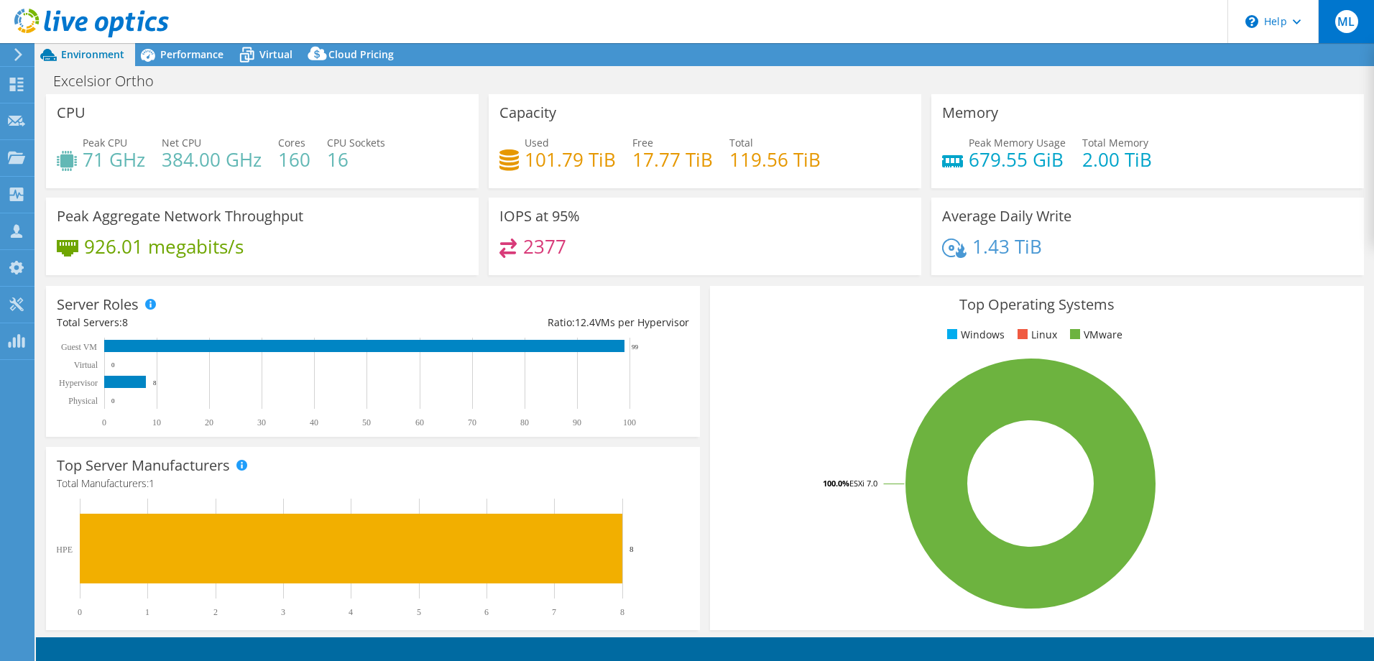
select select "USD"
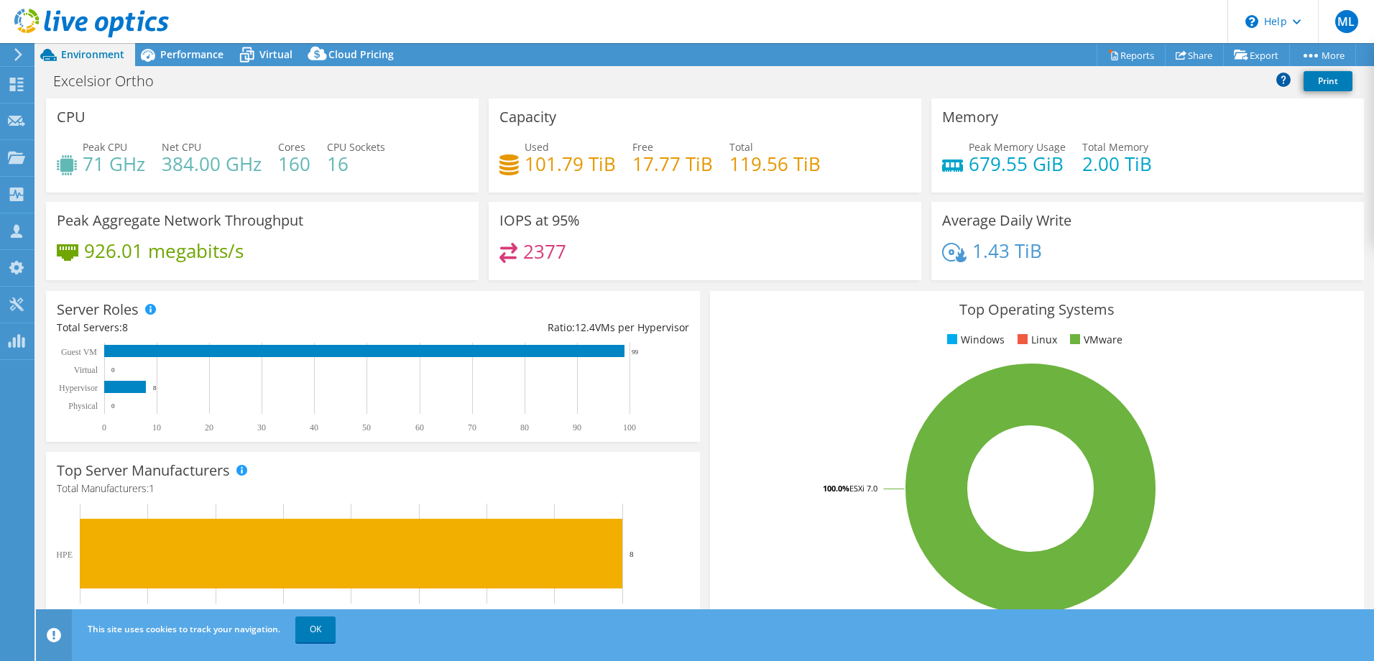
click at [1288, 78] on icon at bounding box center [1284, 79] width 14 height 14
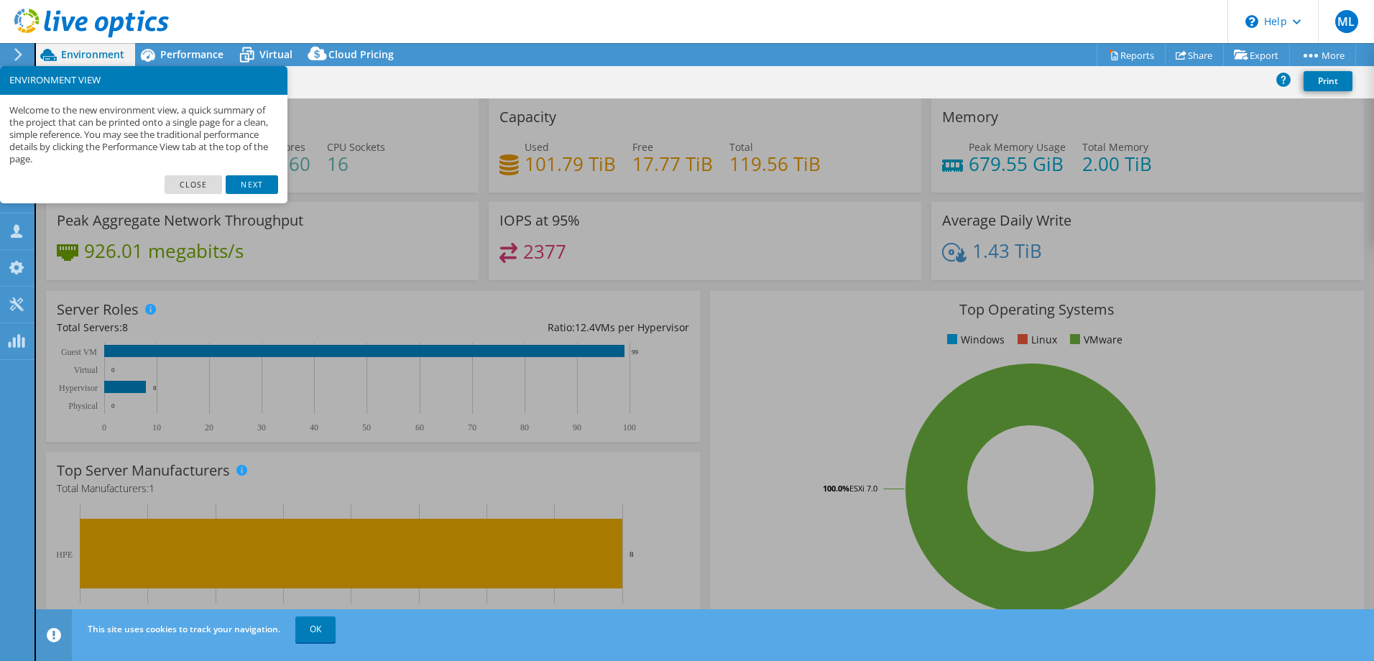
click at [1149, 135] on div "Memory Peak Memory Usage 679.55 GiB Total Memory 2.00 TiB" at bounding box center [1148, 145] width 433 height 94
click at [203, 184] on link "Close" at bounding box center [194, 184] width 58 height 19
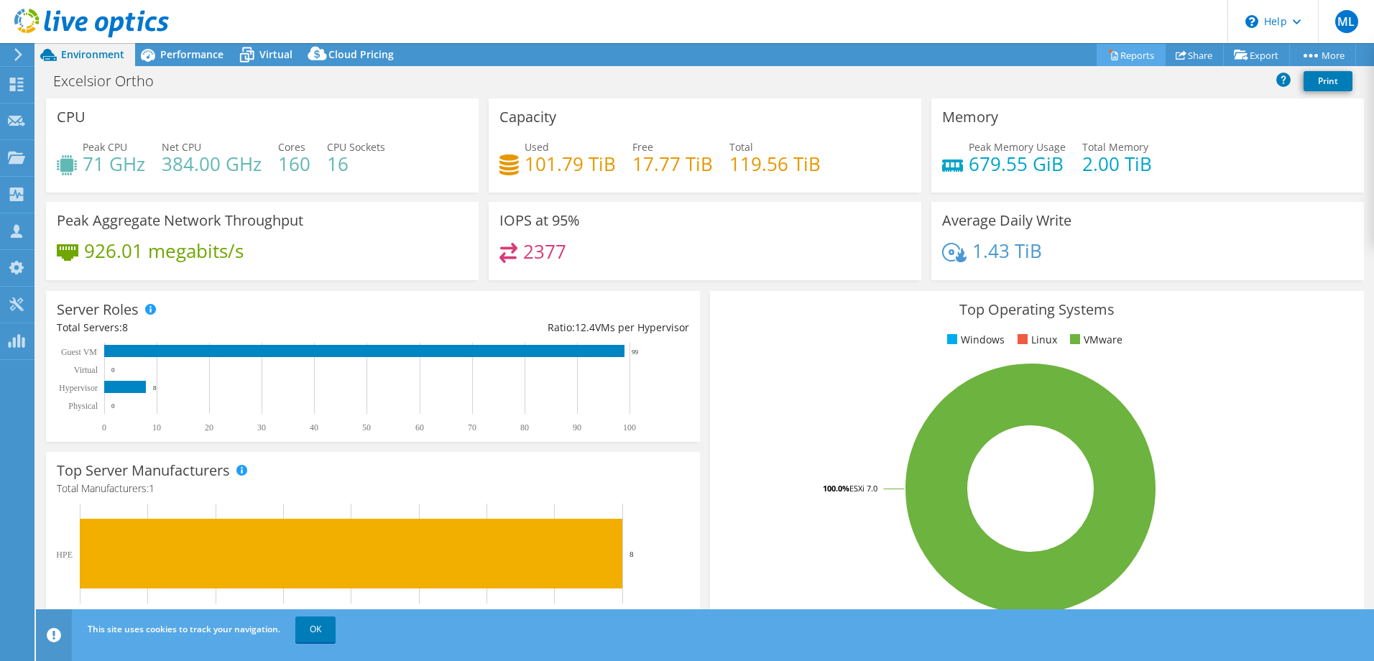
click at [1112, 57] on link "Reports" at bounding box center [1131, 55] width 69 height 22
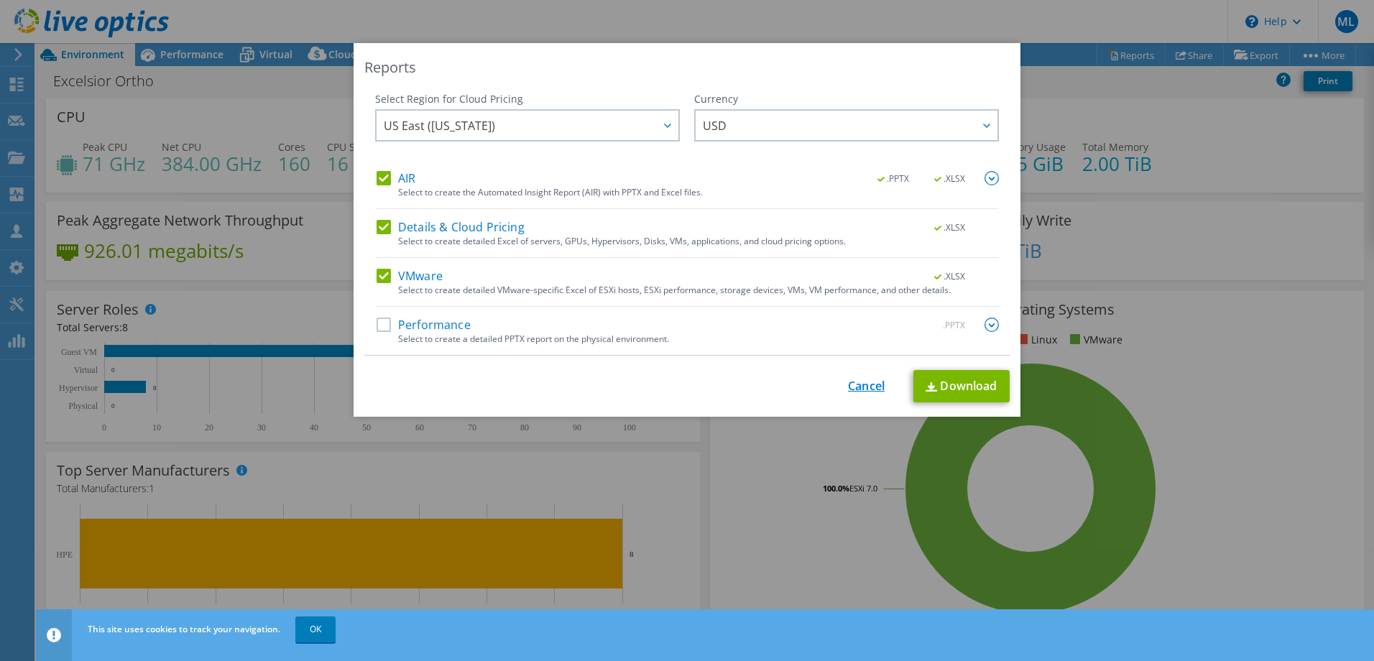
click at [867, 388] on link "Cancel" at bounding box center [866, 387] width 37 height 14
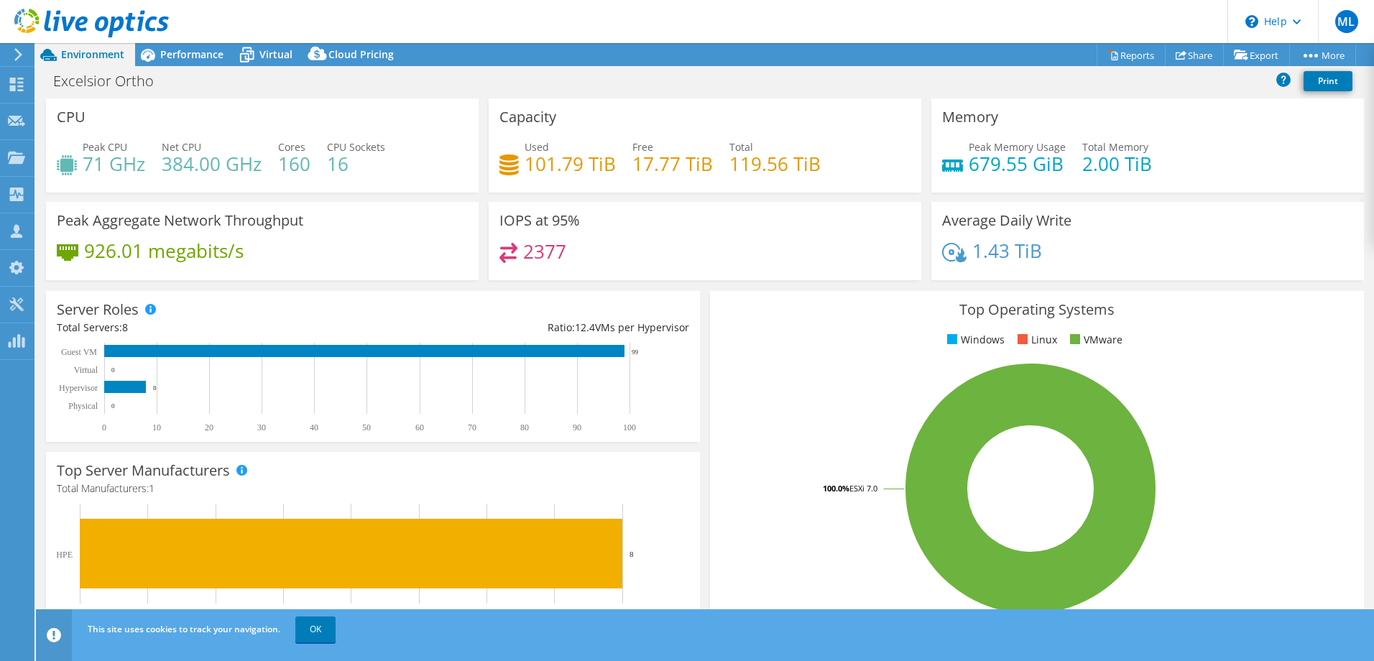
scroll to position [298, 0]
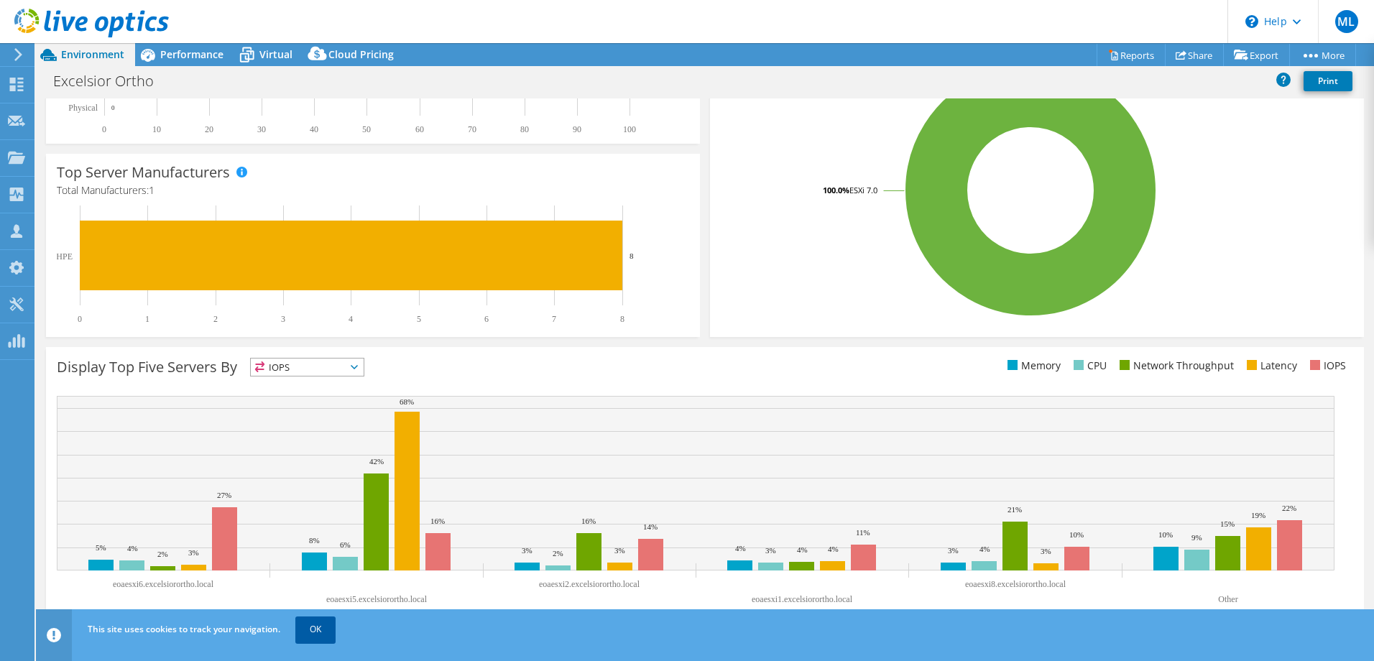
drag, startPoint x: 314, startPoint y: 626, endPoint x: 323, endPoint y: 625, distance: 8.7
click at [316, 626] on link "OK" at bounding box center [315, 630] width 40 height 26
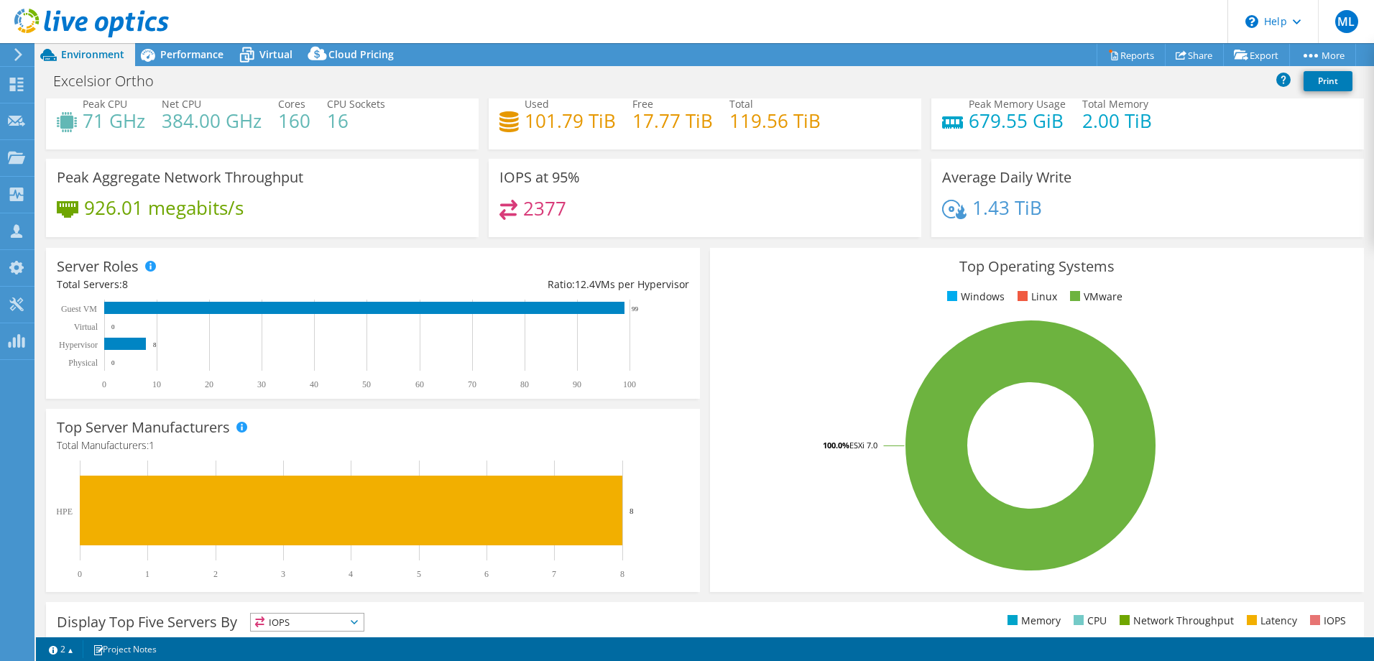
scroll to position [0, 0]
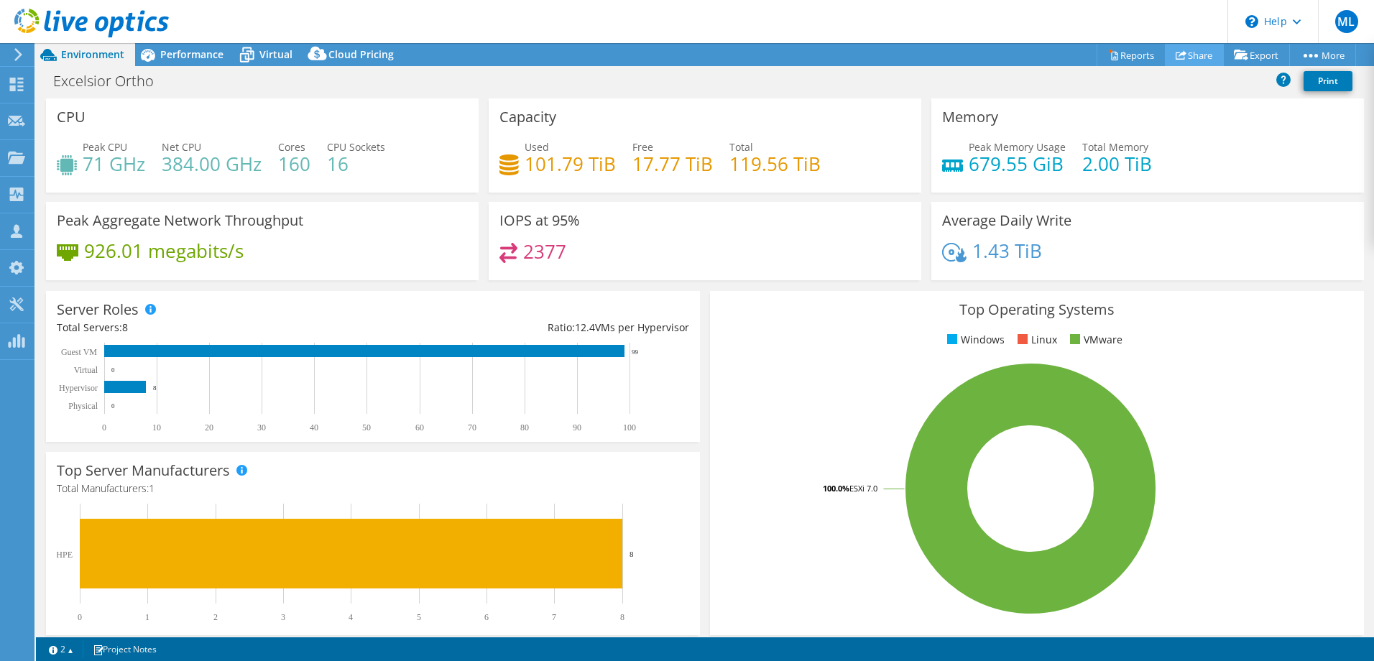
click at [1203, 57] on link "Share" at bounding box center [1194, 55] width 59 height 22
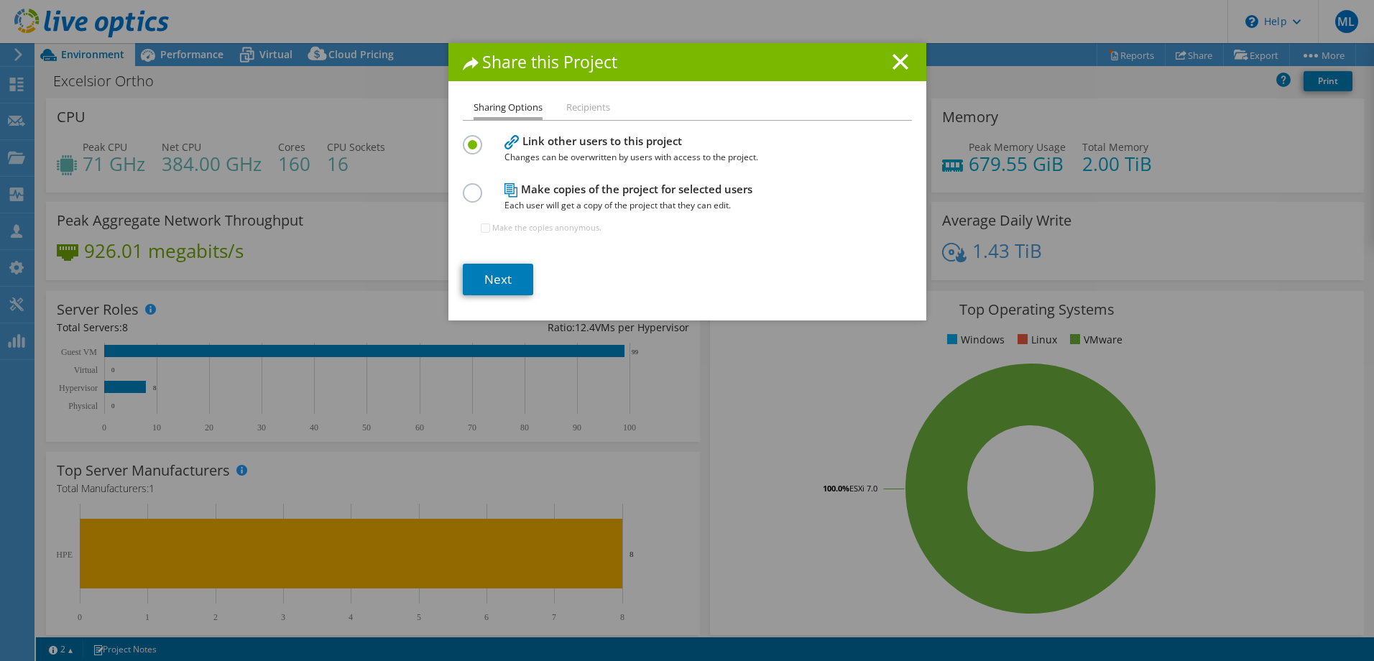
click at [592, 109] on li "Recipients" at bounding box center [588, 108] width 44 height 18
click at [893, 59] on icon at bounding box center [901, 62] width 16 height 16
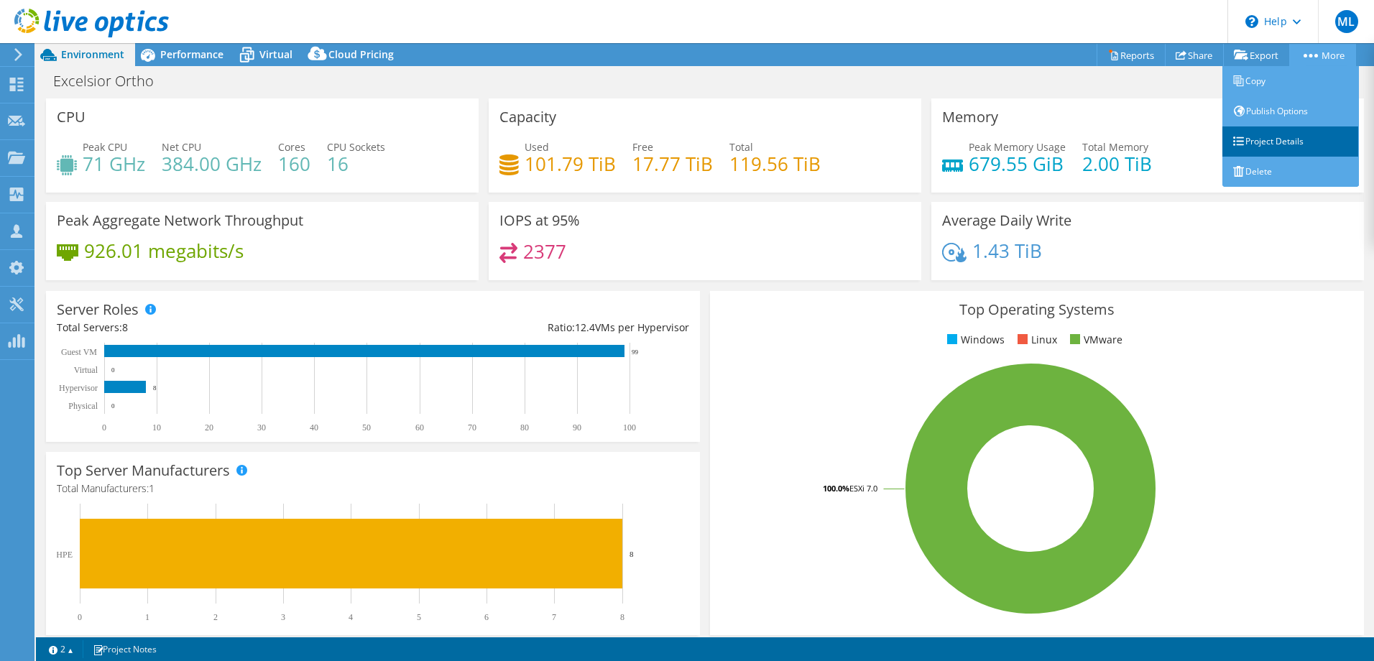
click at [1318, 133] on link "Project Details" at bounding box center [1291, 142] width 137 height 30
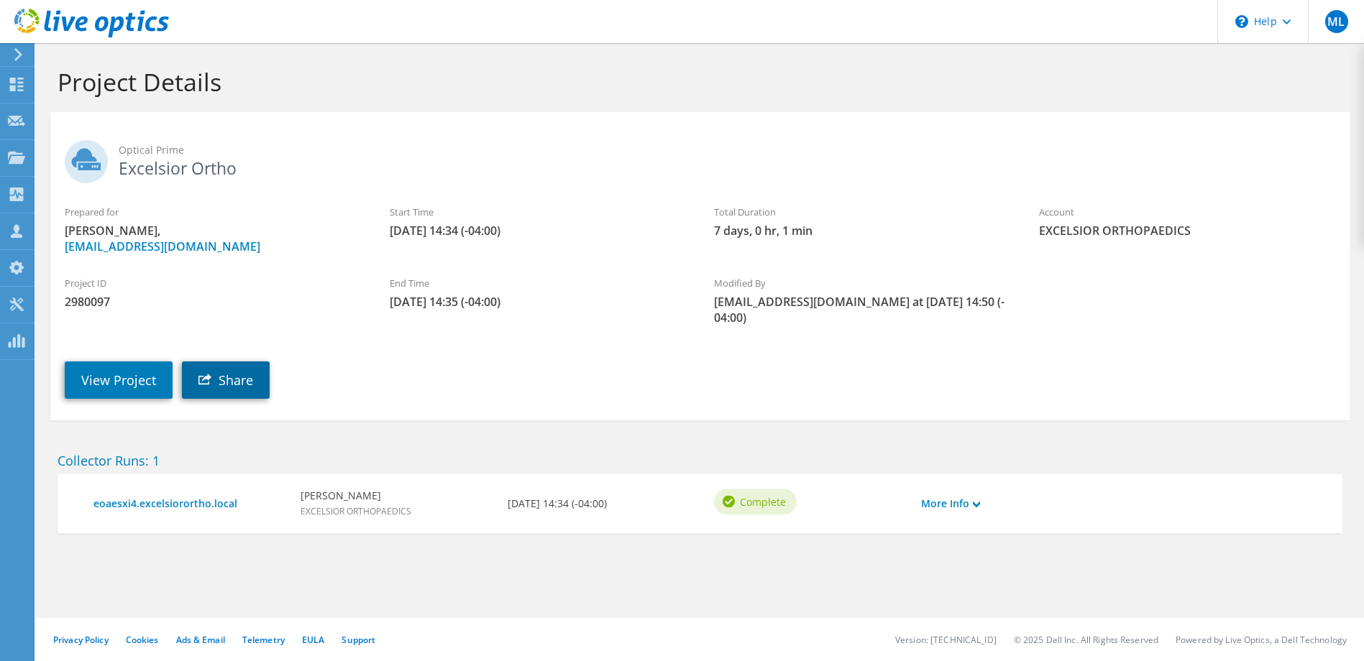
click at [253, 382] on link "Share" at bounding box center [226, 380] width 88 height 37
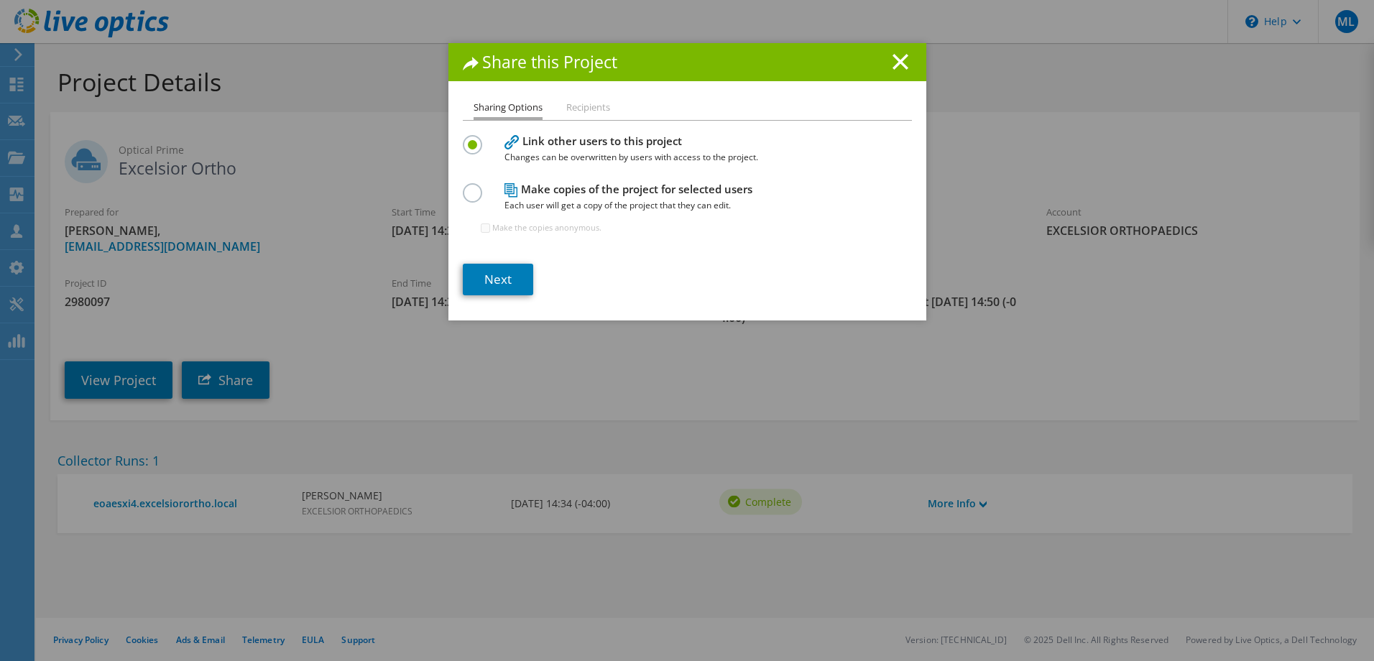
click at [547, 370] on div "Share this Project Sharing Options Recipients Link other users to this project …" at bounding box center [687, 330] width 1374 height 575
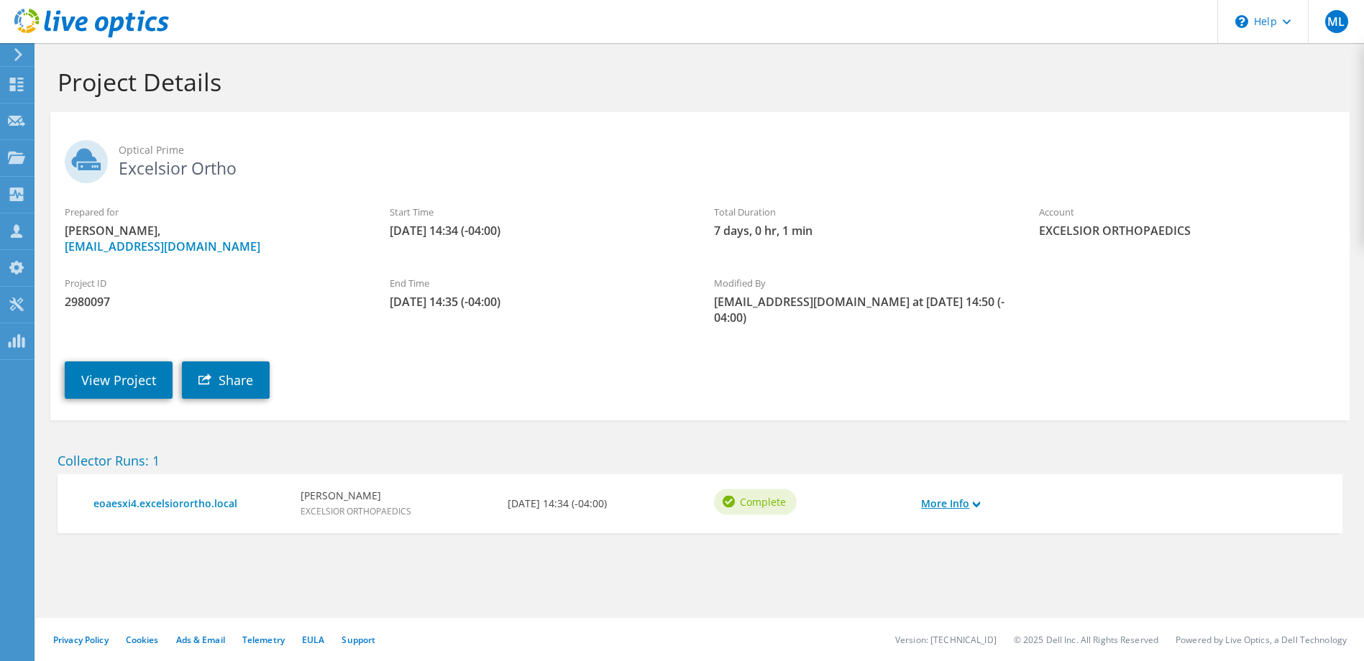
click at [937, 498] on link "More Info" at bounding box center [950, 504] width 59 height 16
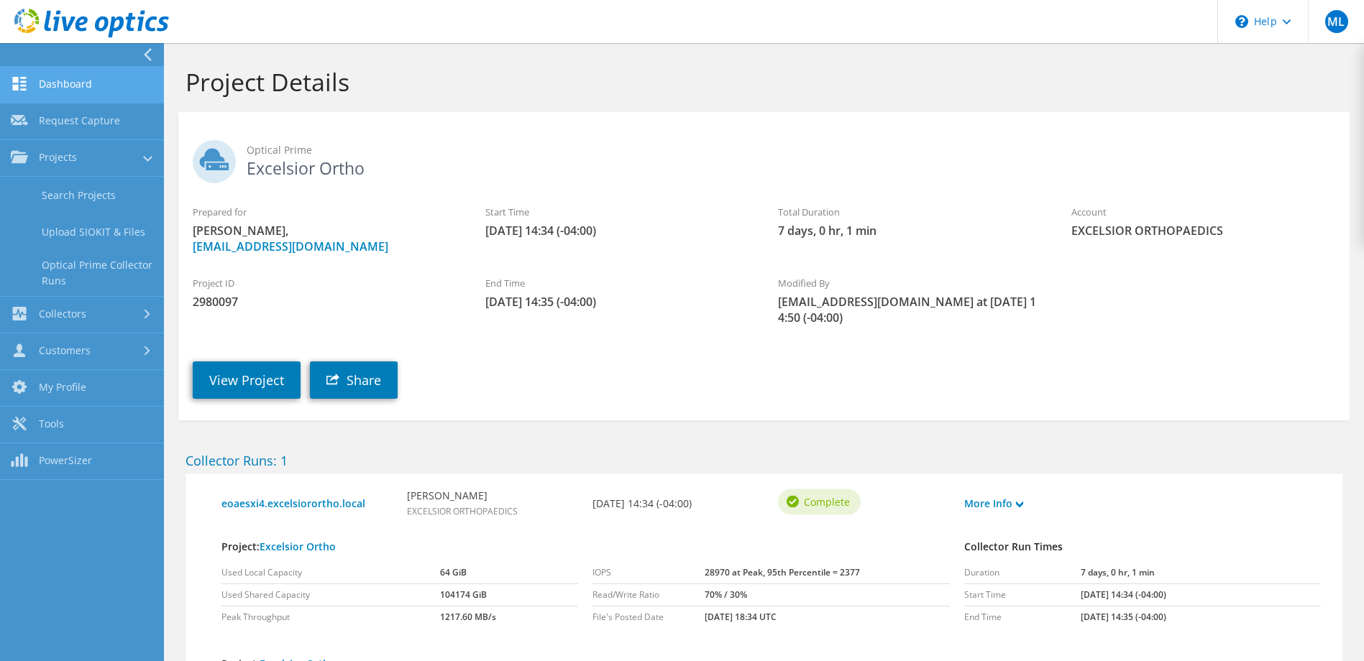
click at [45, 75] on link "Dashboard" at bounding box center [82, 85] width 164 height 37
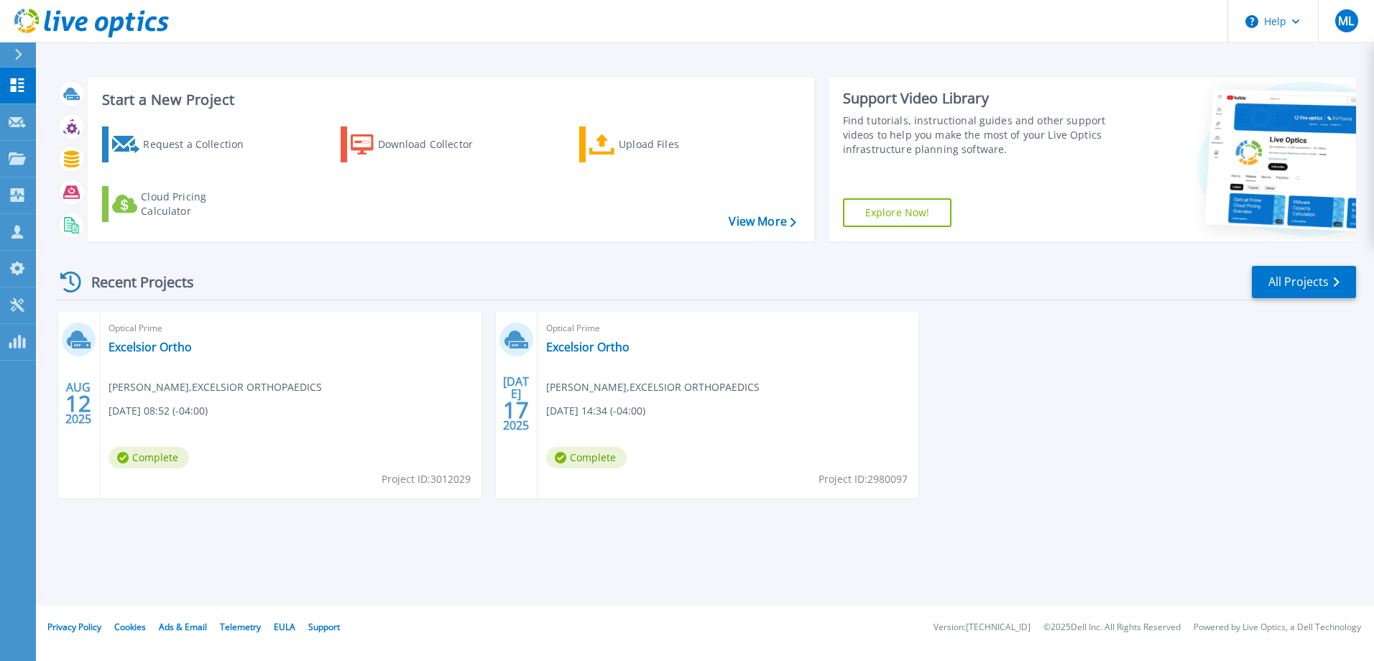
click at [818, 201] on div "Start a New Project Request a Collection Download Collector Upload Files Cloud …" at bounding box center [705, 159] width 1301 height 187
click at [602, 349] on link "Excelsior Ortho" at bounding box center [587, 347] width 83 height 14
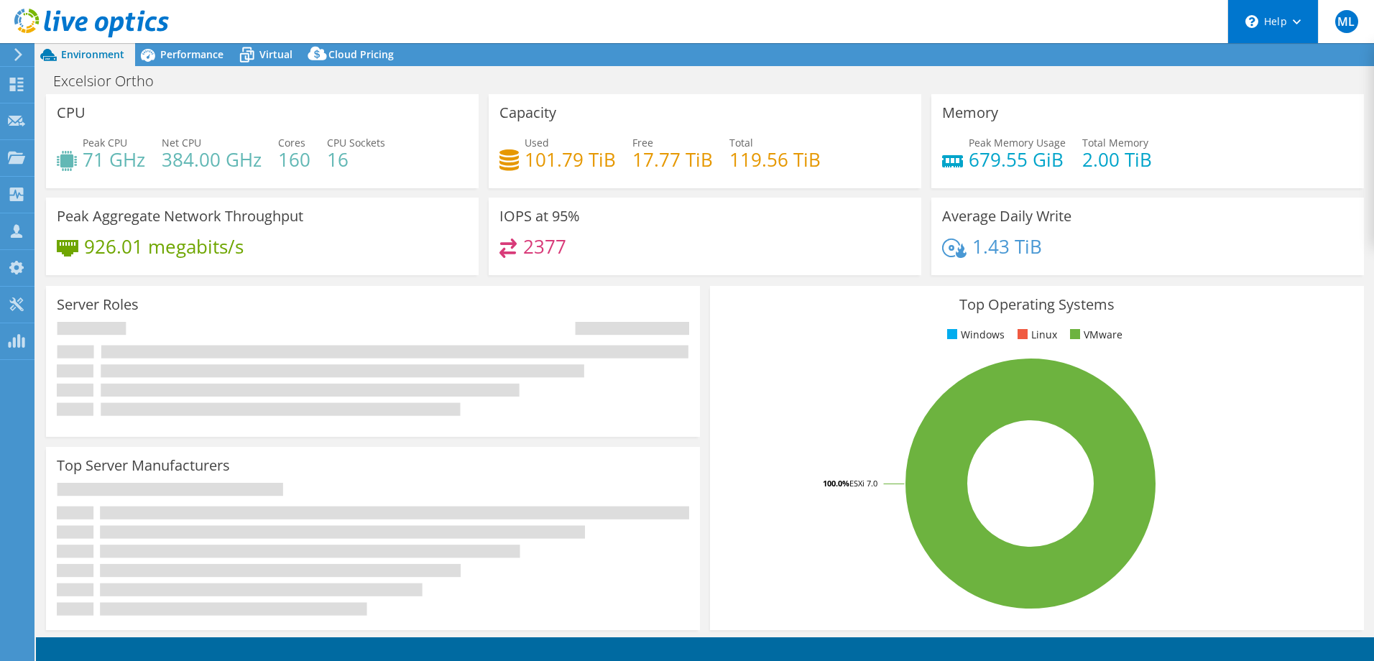
select select "USD"
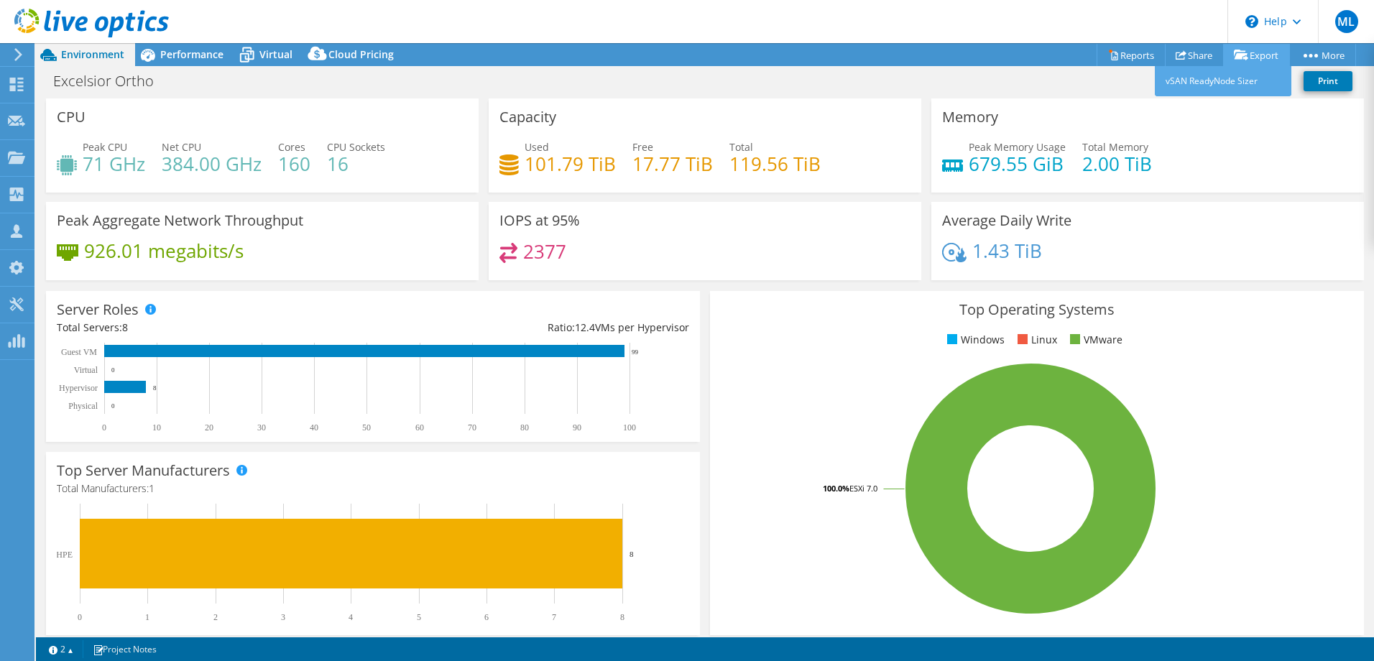
click at [1241, 60] on icon at bounding box center [1241, 55] width 14 height 11
click at [1236, 79] on link "vSAN ReadyNode Sizer" at bounding box center [1223, 81] width 137 height 30
click at [1186, 60] on link "Share" at bounding box center [1194, 55] width 59 height 22
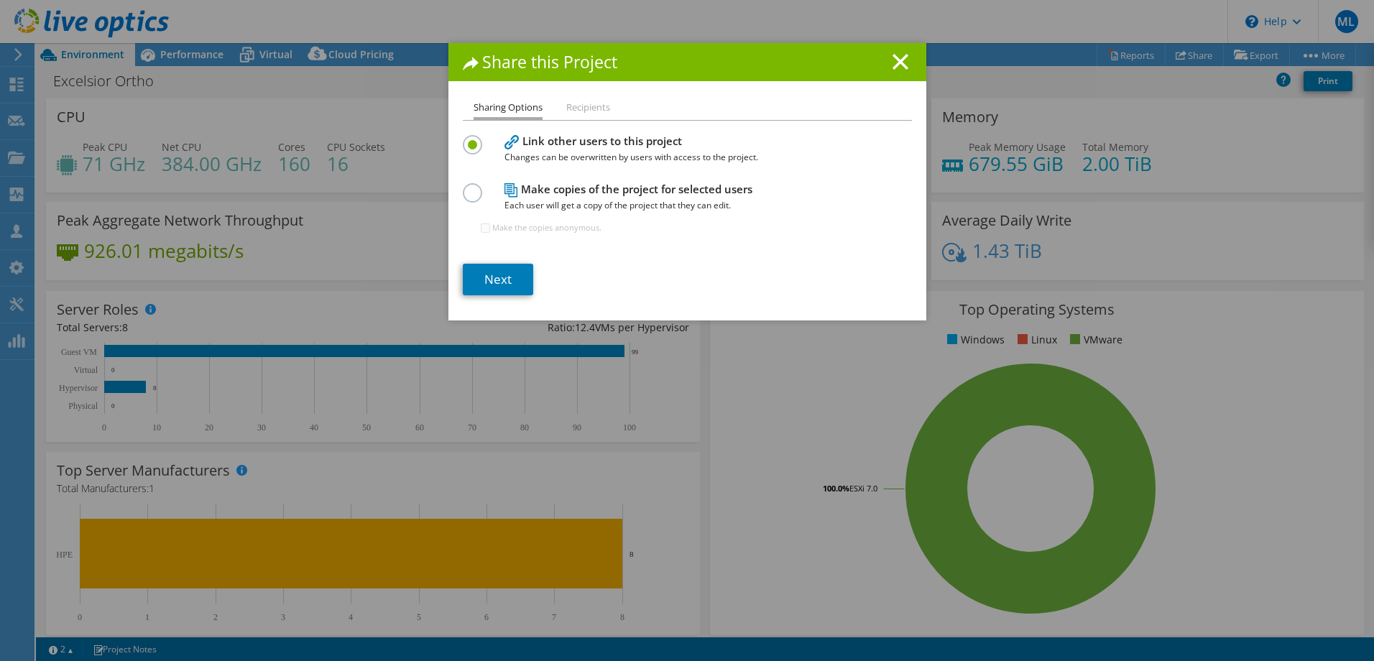
click at [554, 195] on h4 "Make copies of the project for selected users Each user will get a copy of the …" at bounding box center [684, 197] width 359 height 32
click at [538, 188] on h4 "Make copies of the project for selected users Each user will get a copy of the …" at bounding box center [684, 197] width 359 height 32
click at [470, 187] on label at bounding box center [475, 185] width 25 height 4
click at [0, 0] on input "radio" at bounding box center [0, 0] width 0 height 0
click at [497, 270] on link "Next" at bounding box center [498, 280] width 70 height 32
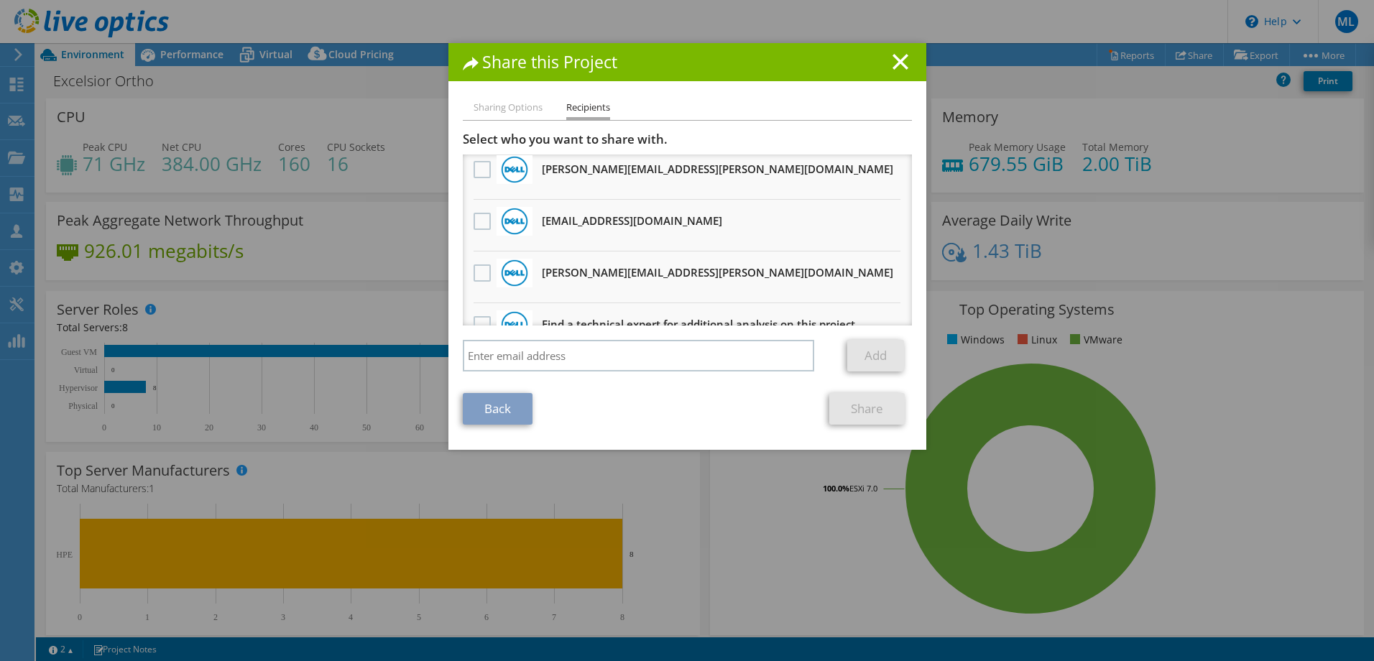
scroll to position [916, 0]
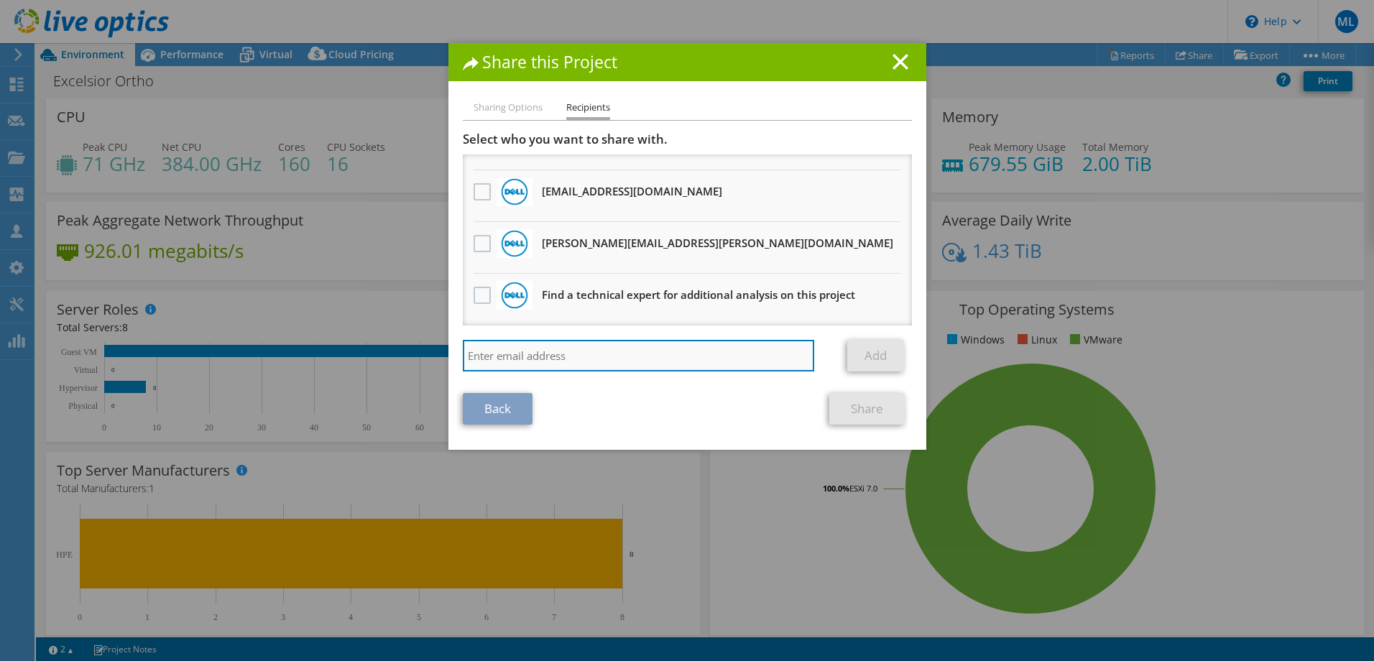
click at [750, 361] on input "search" at bounding box center [639, 356] width 352 height 32
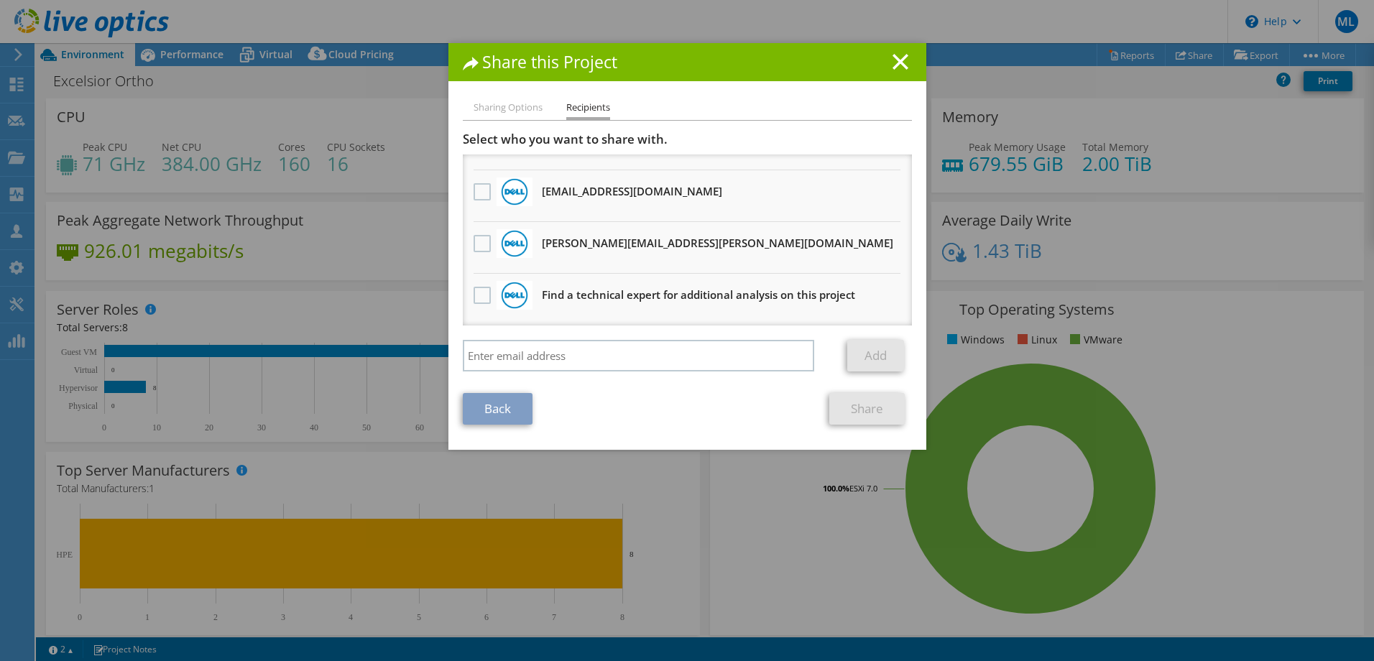
click at [813, 400] on div "Back Share" at bounding box center [687, 409] width 449 height 32
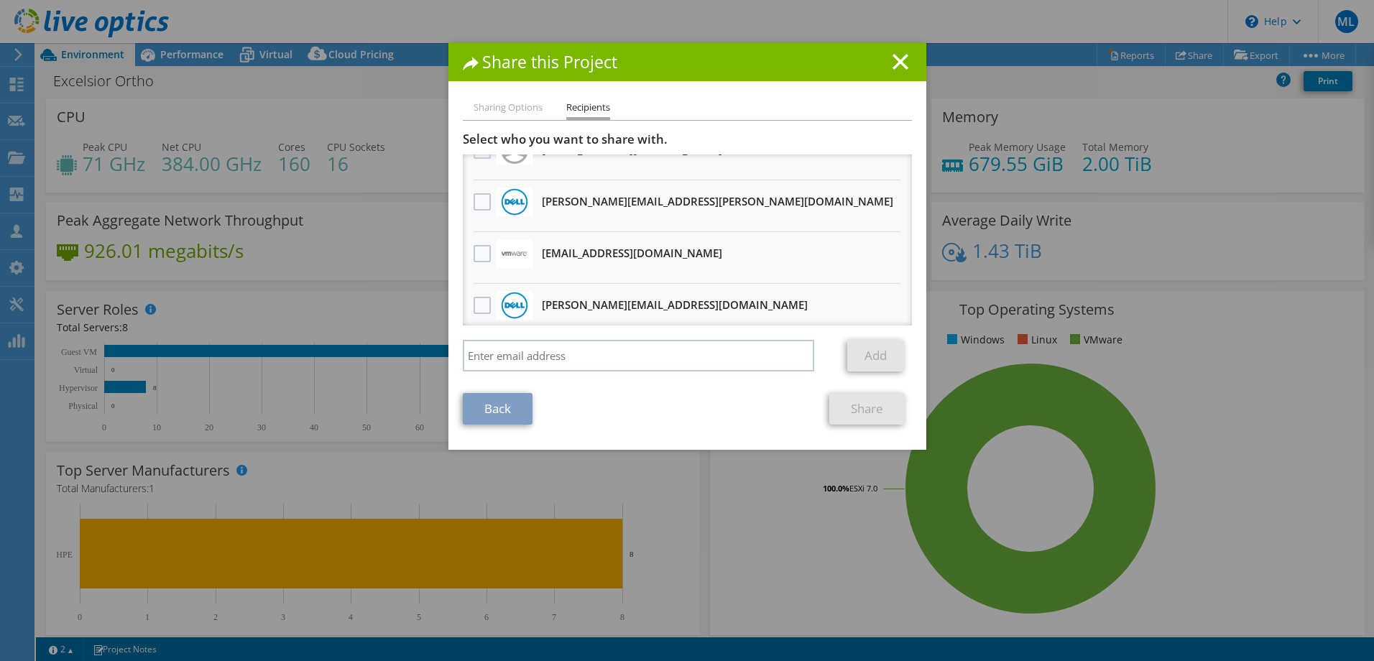
scroll to position [0, 0]
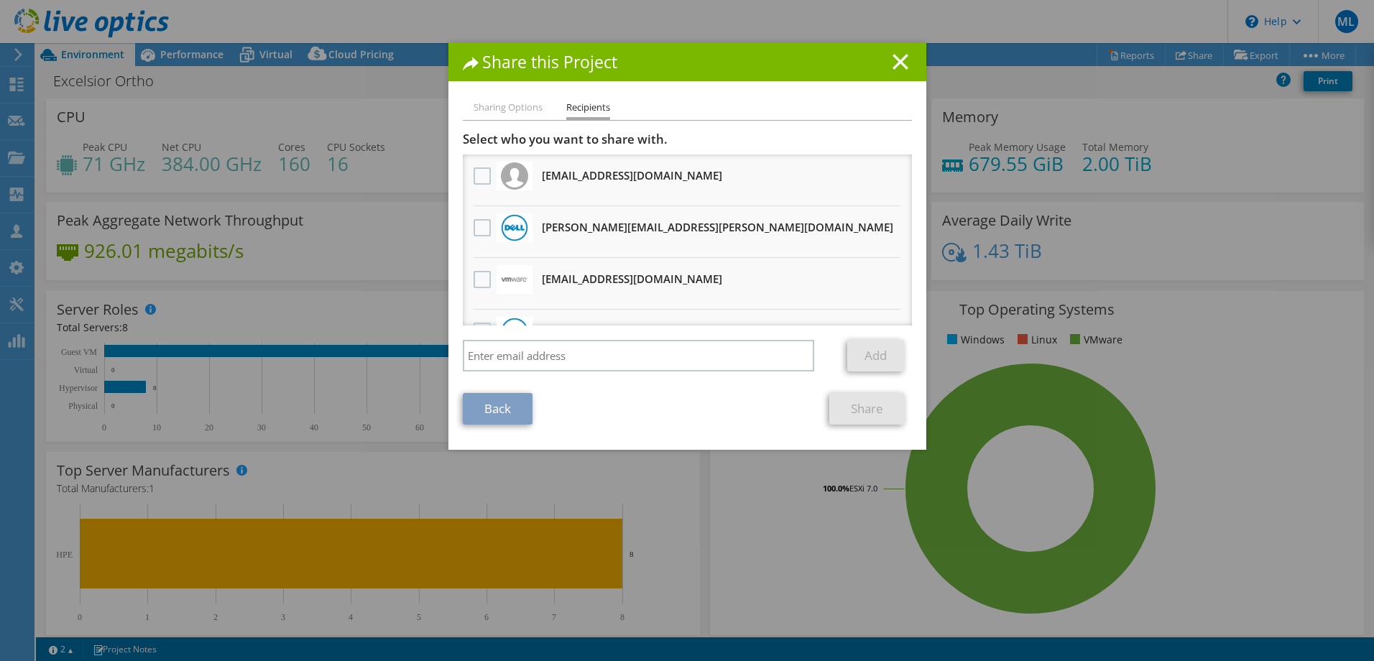
click at [894, 64] on line at bounding box center [901, 62] width 14 height 14
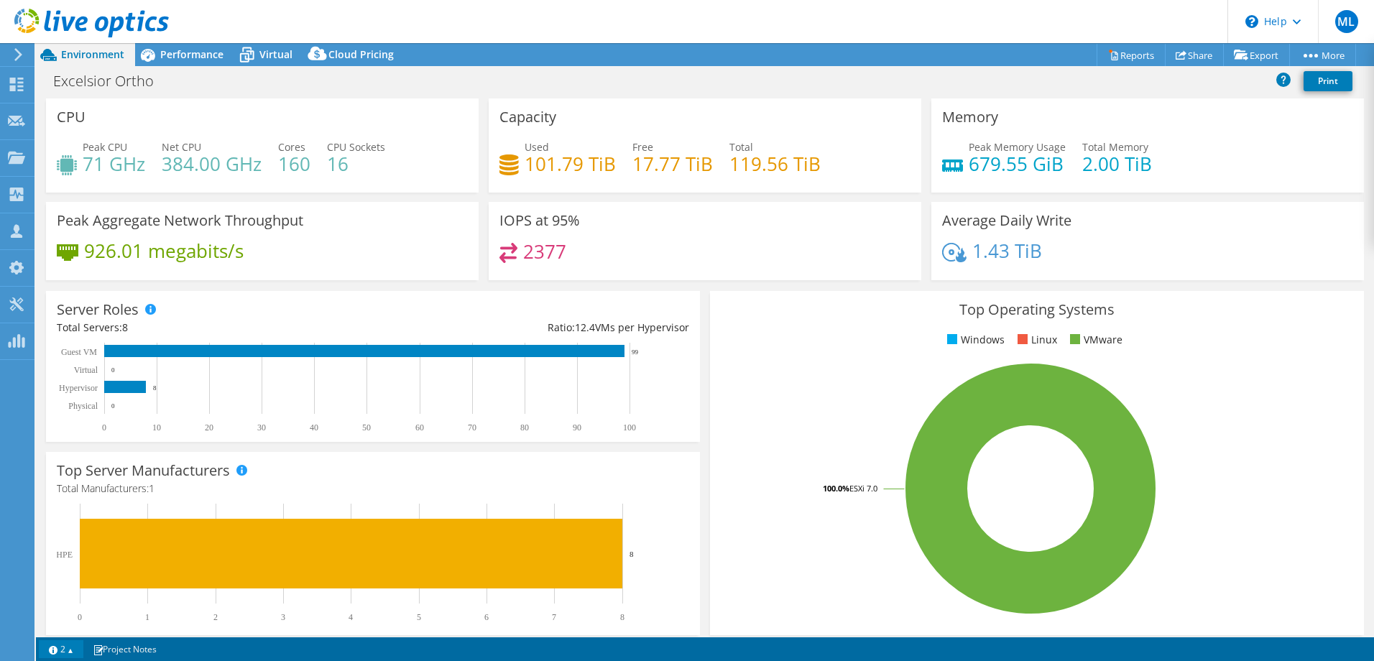
click at [81, 650] on link "2" at bounding box center [61, 649] width 45 height 18
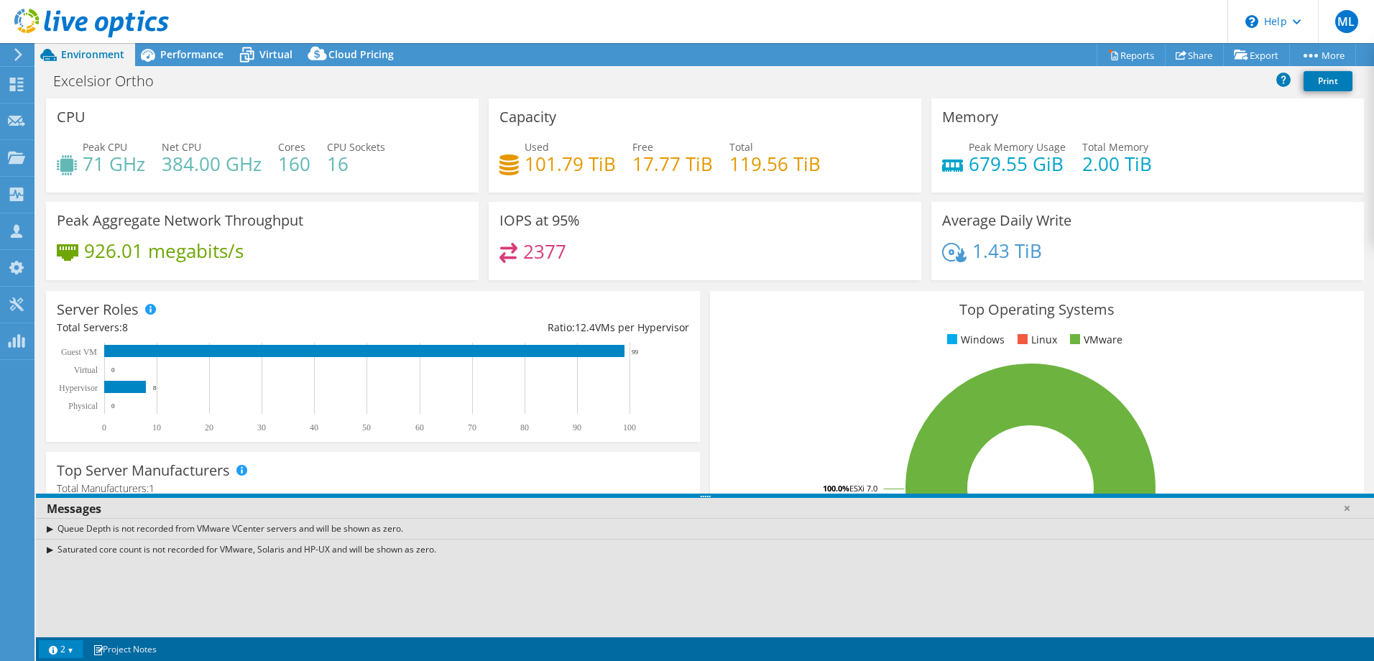
click at [81, 650] on link "2" at bounding box center [61, 649] width 45 height 18
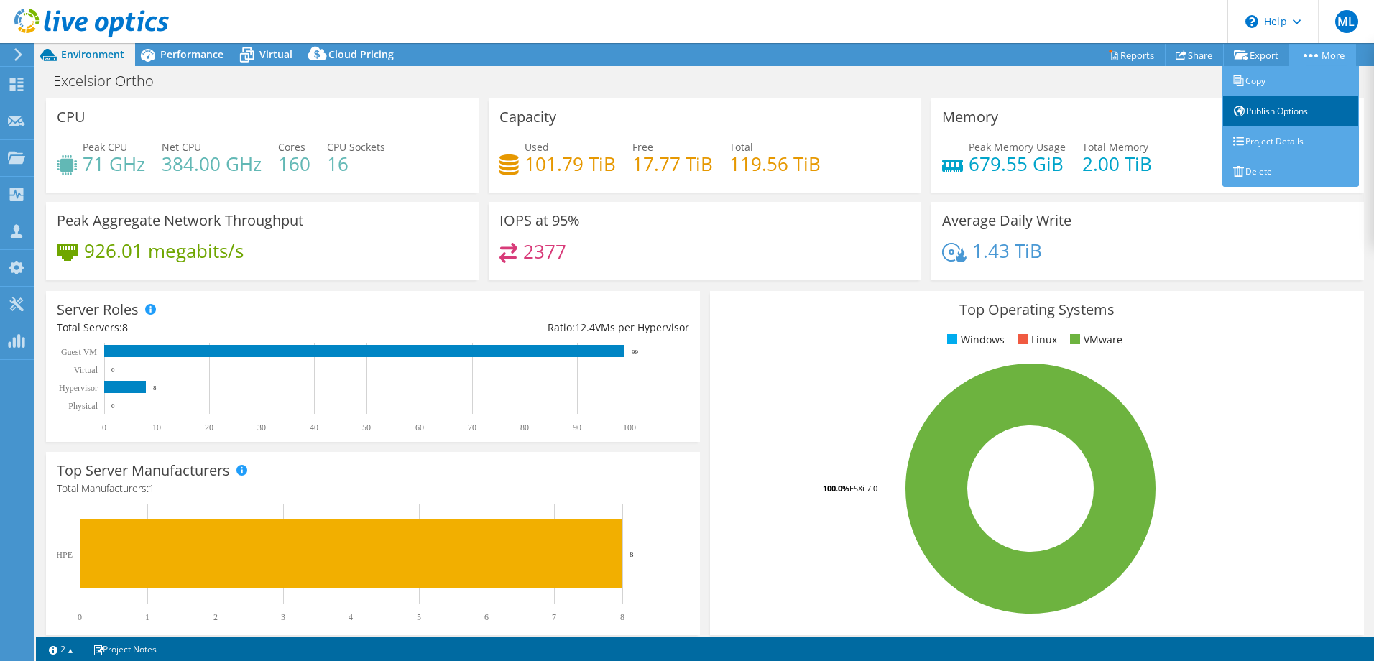
click at [1320, 114] on link "Publish Options" at bounding box center [1291, 111] width 137 height 30
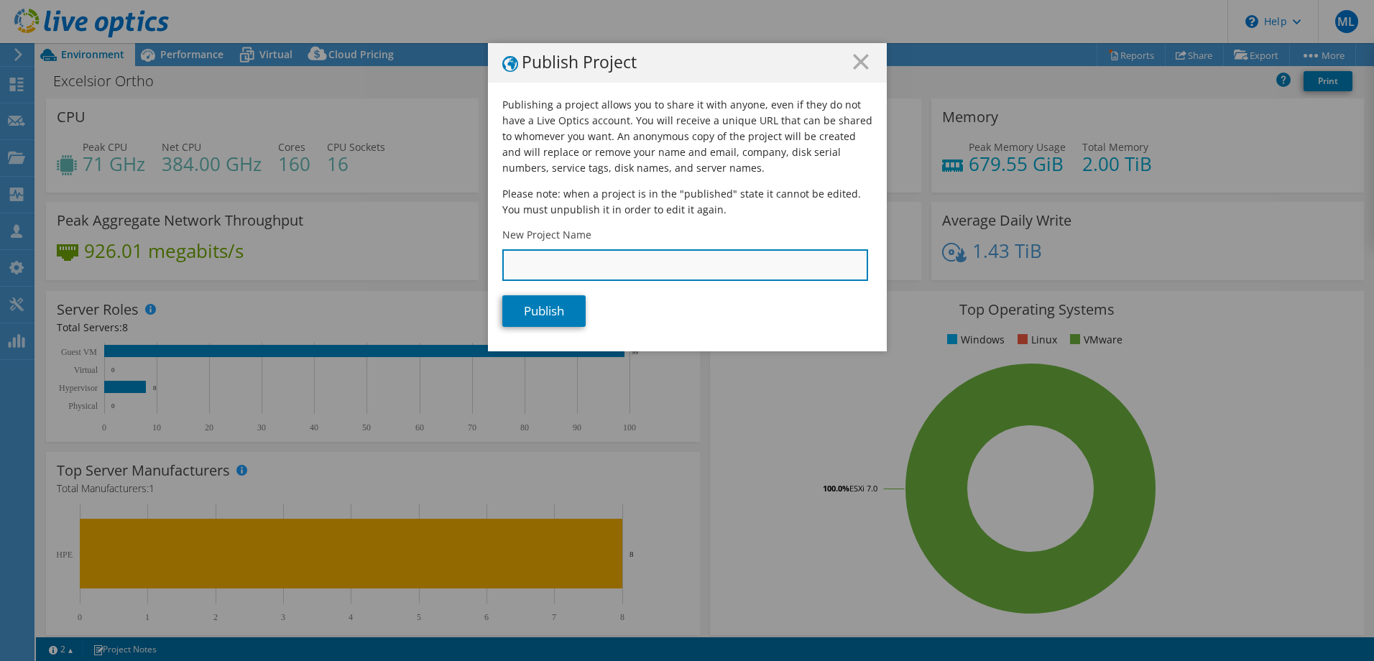
click at [772, 256] on input "New Project Name" at bounding box center [685, 265] width 366 height 32
type input "Excelsior Ortho LO"
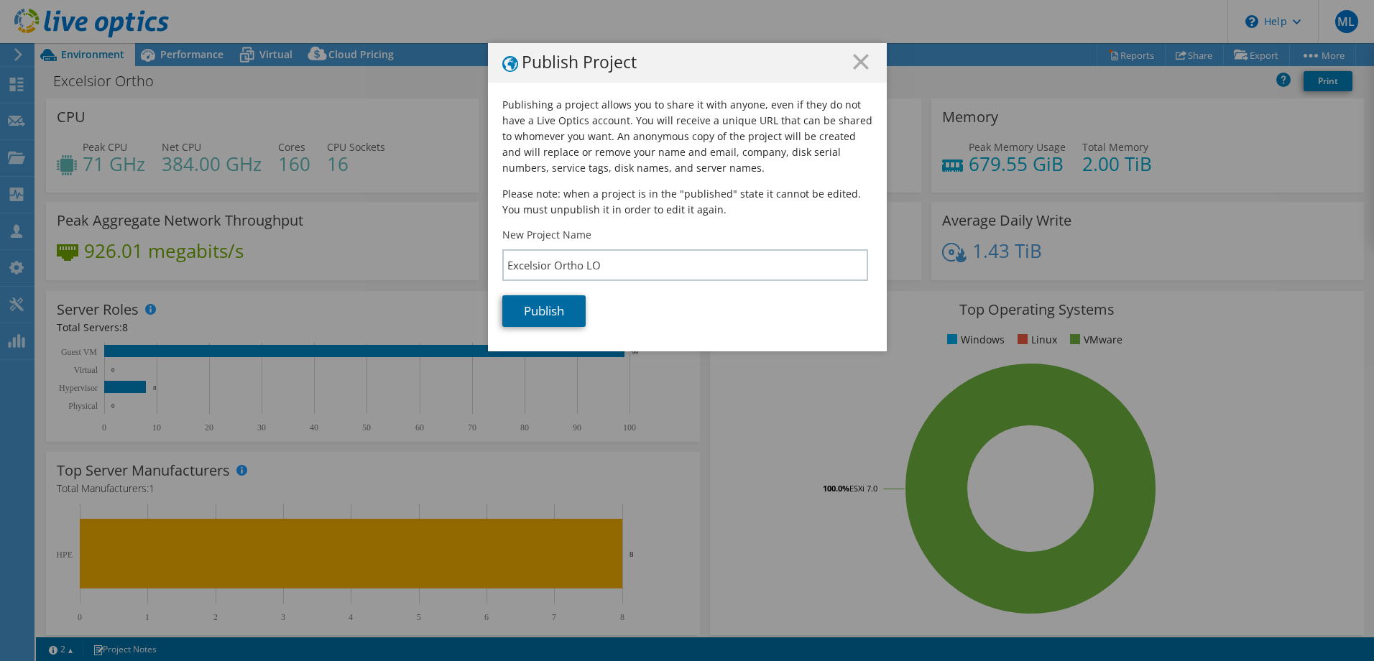
click at [541, 306] on link "Publish" at bounding box center [543, 311] width 83 height 32
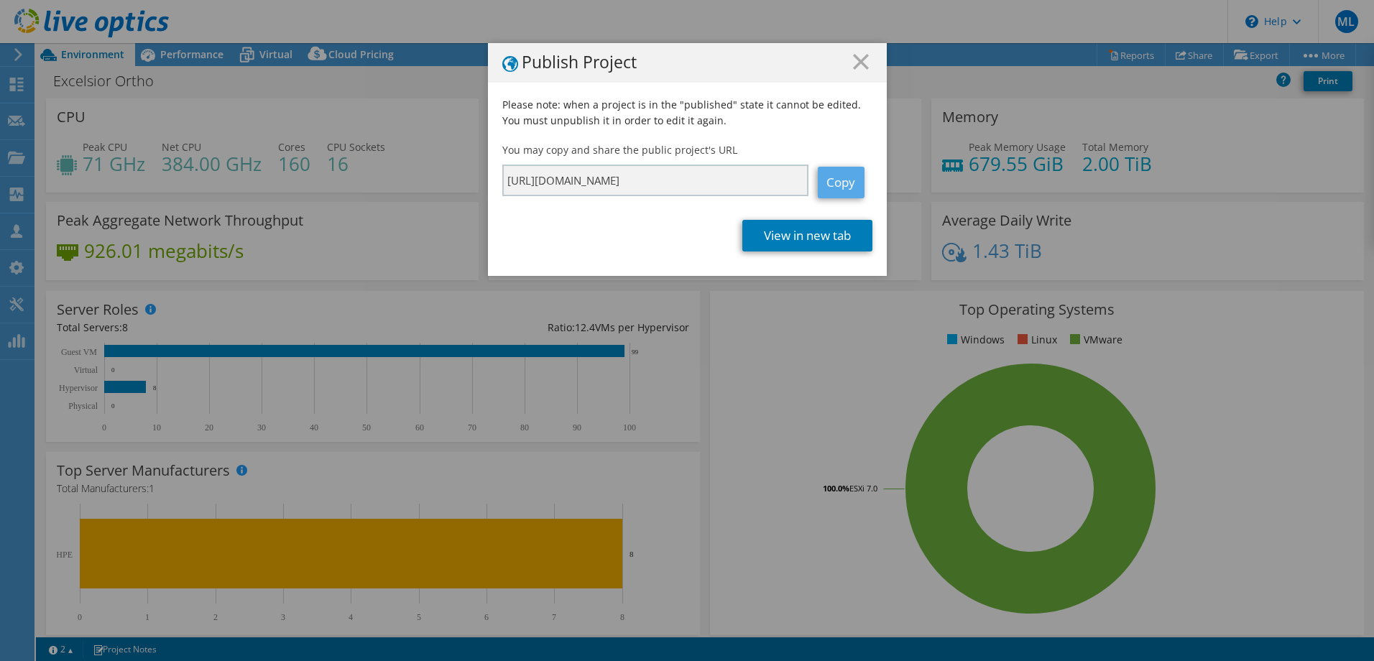
click at [835, 192] on link "Copy" at bounding box center [841, 183] width 47 height 32
click at [832, 185] on link "Copy" at bounding box center [841, 183] width 47 height 32
click at [783, 241] on link "View in new tab" at bounding box center [808, 236] width 130 height 32
